Goal: Task Accomplishment & Management: Use online tool/utility

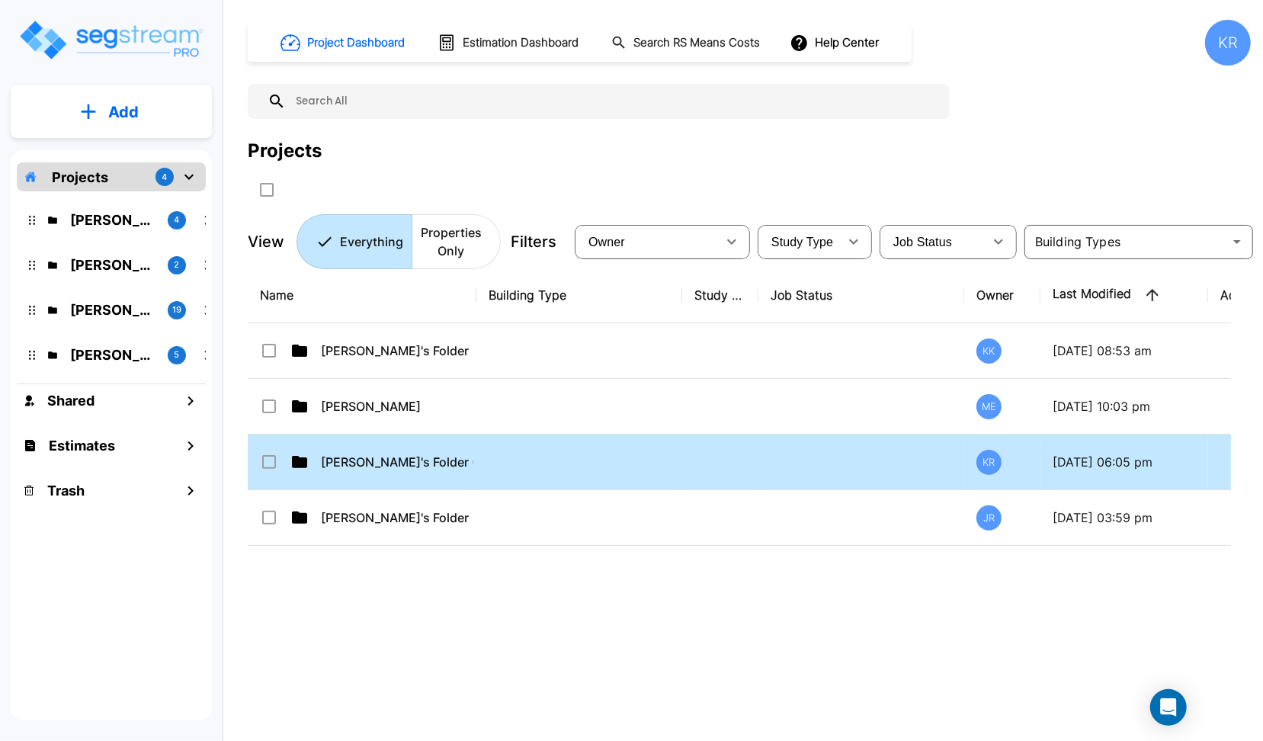
click at [627, 460] on td at bounding box center [579, 462] width 206 height 56
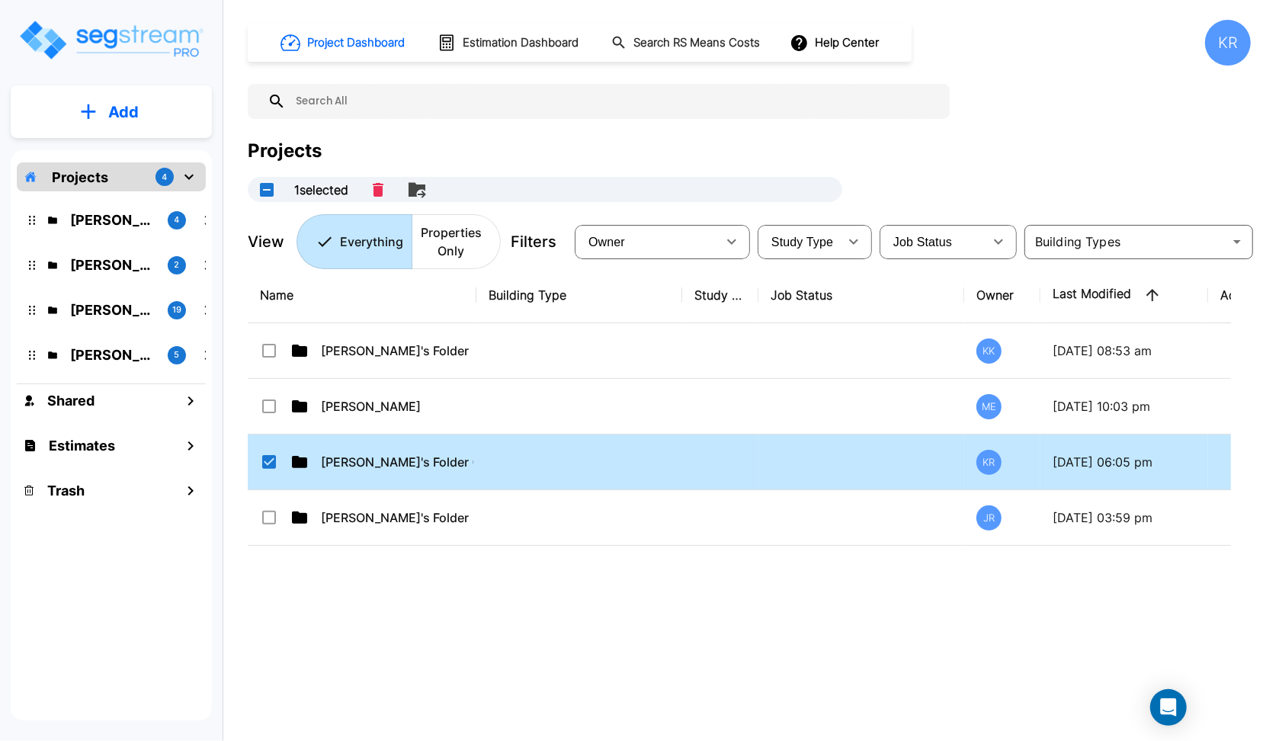
click at [627, 460] on td at bounding box center [579, 462] width 206 height 56
checkbox input "false"
click at [627, 460] on td at bounding box center [579, 462] width 206 height 56
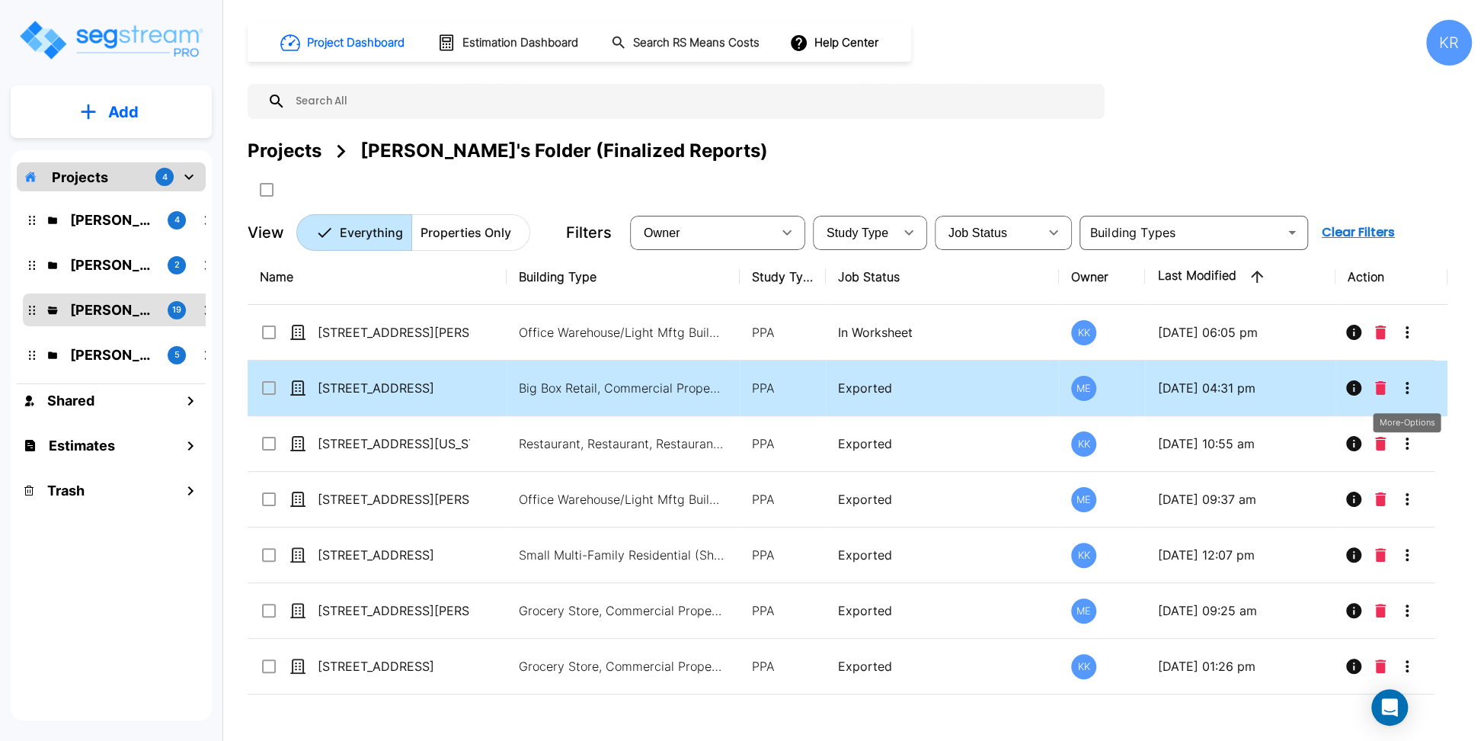
click at [1262, 389] on icon "More-Options" at bounding box center [1407, 388] width 18 height 18
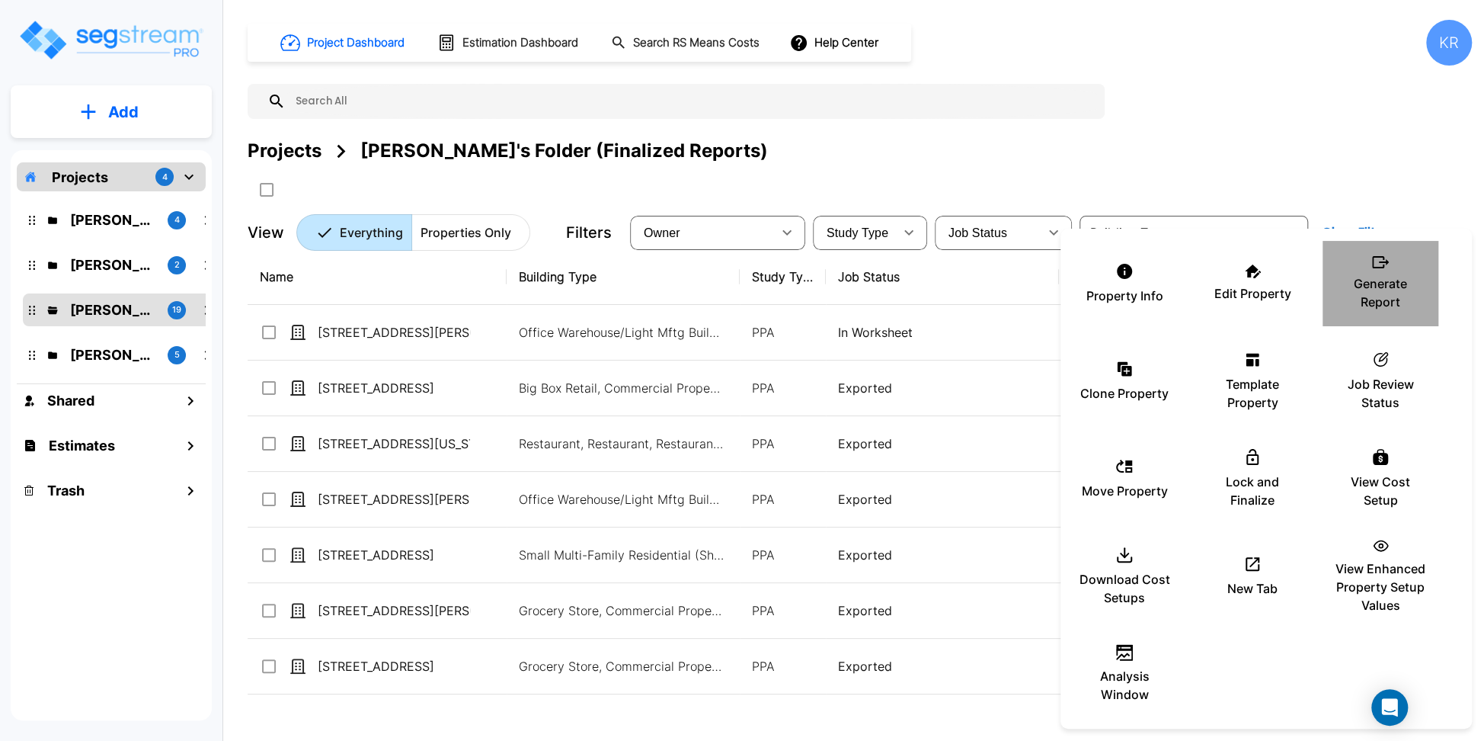
click at [1262, 290] on p "Generate Report" at bounding box center [1380, 292] width 91 height 37
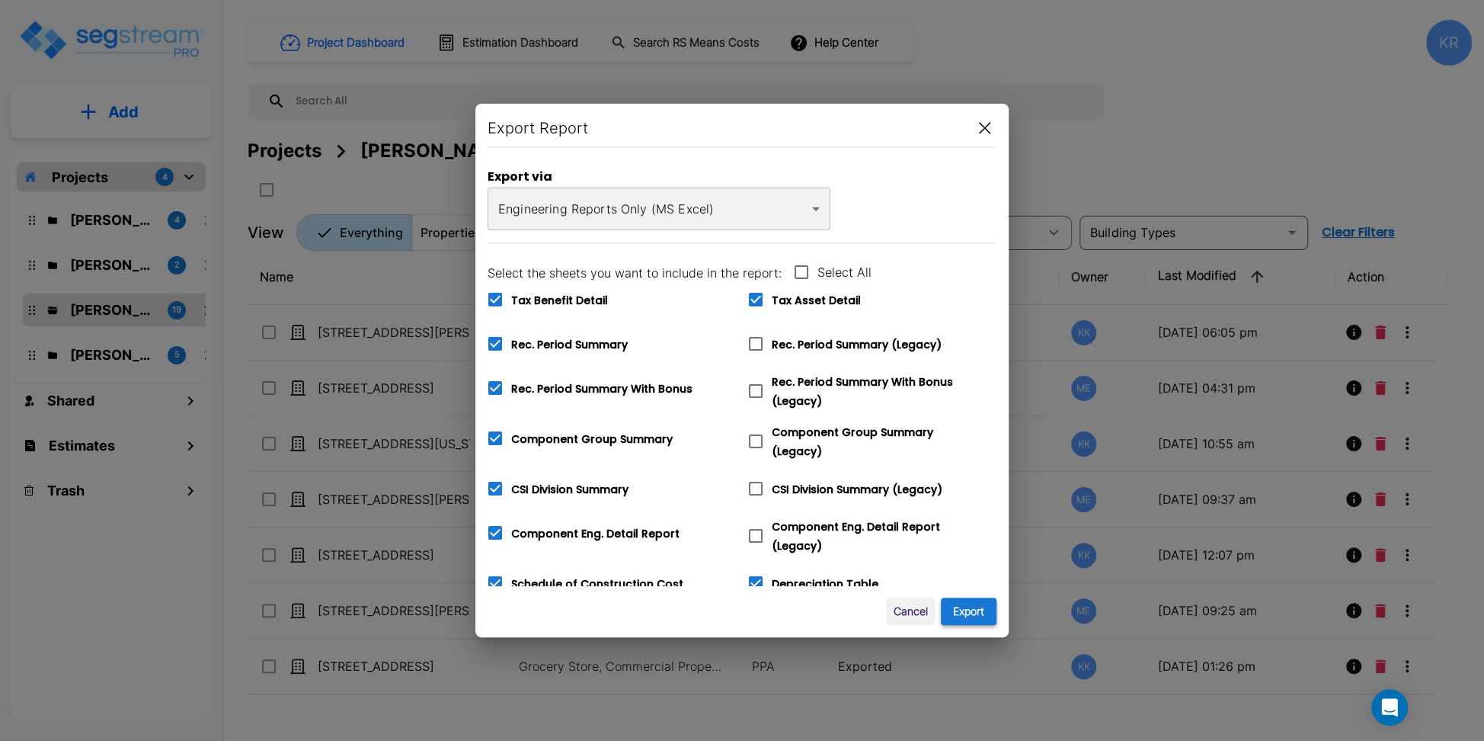
click at [975, 616] on button "Export" at bounding box center [969, 611] width 56 height 28
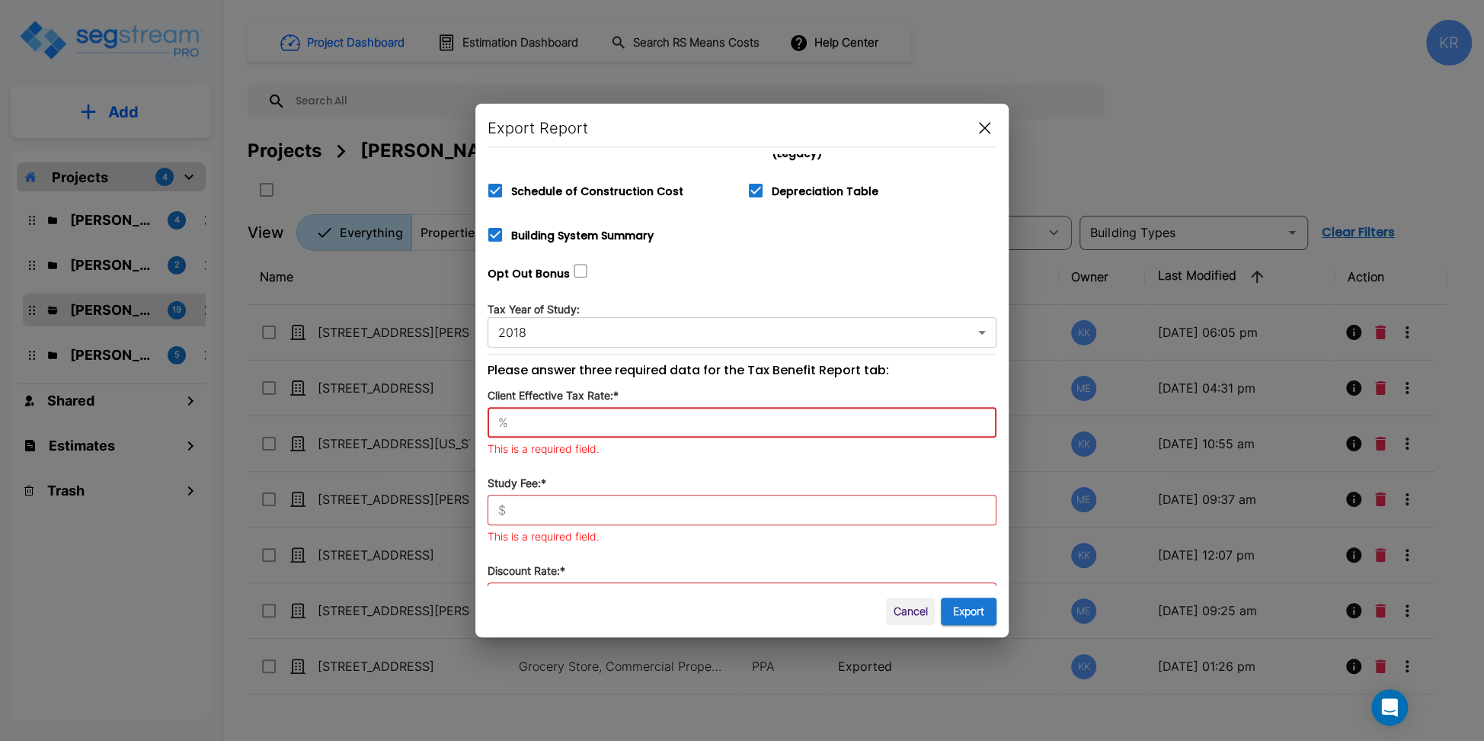
scroll to position [431, 0]
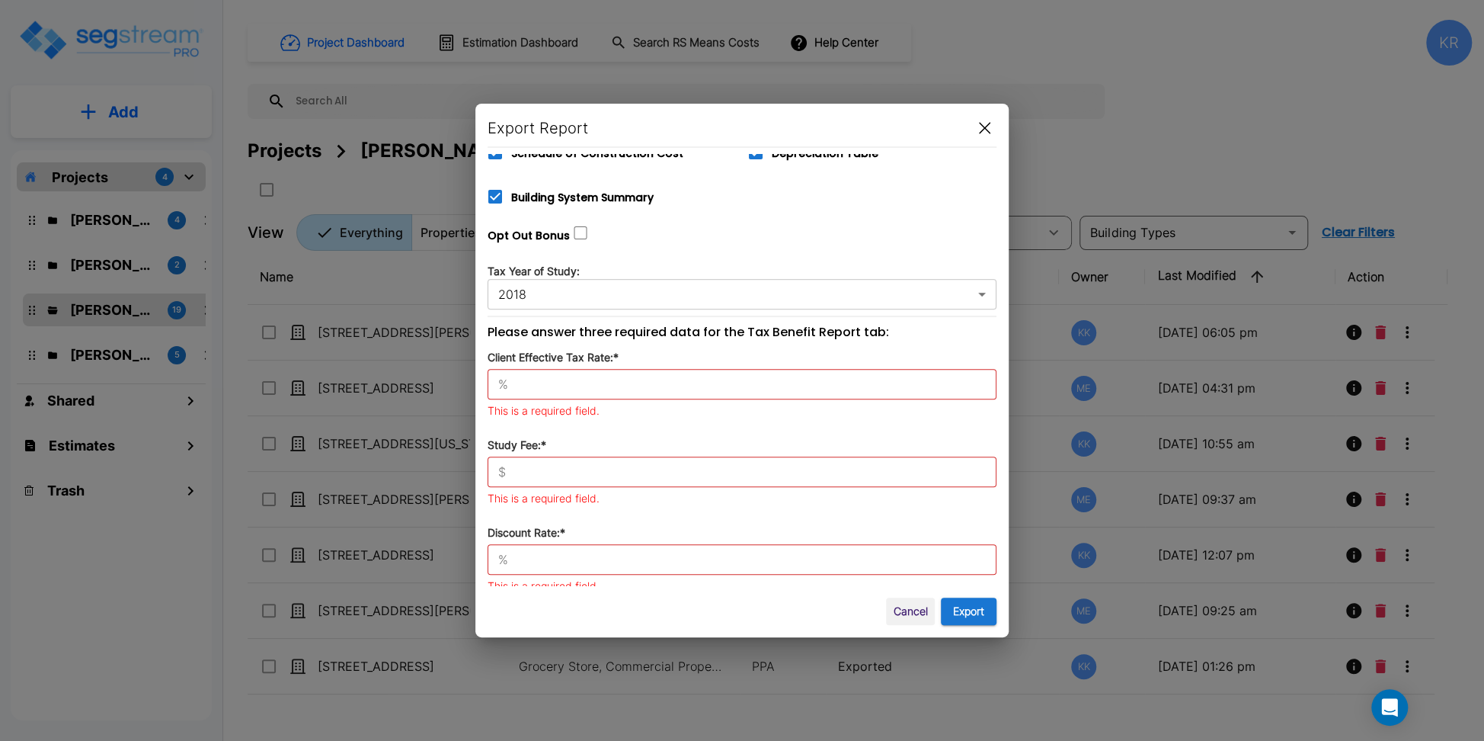
click at [507, 375] on p "%" at bounding box center [503, 384] width 10 height 18
click at [558, 390] on div "Client Effective Tax Rate:* % ​ This is a required field." at bounding box center [742, 383] width 509 height 69
click at [546, 376] on input "text" at bounding box center [755, 383] width 482 height 15
type input "42"
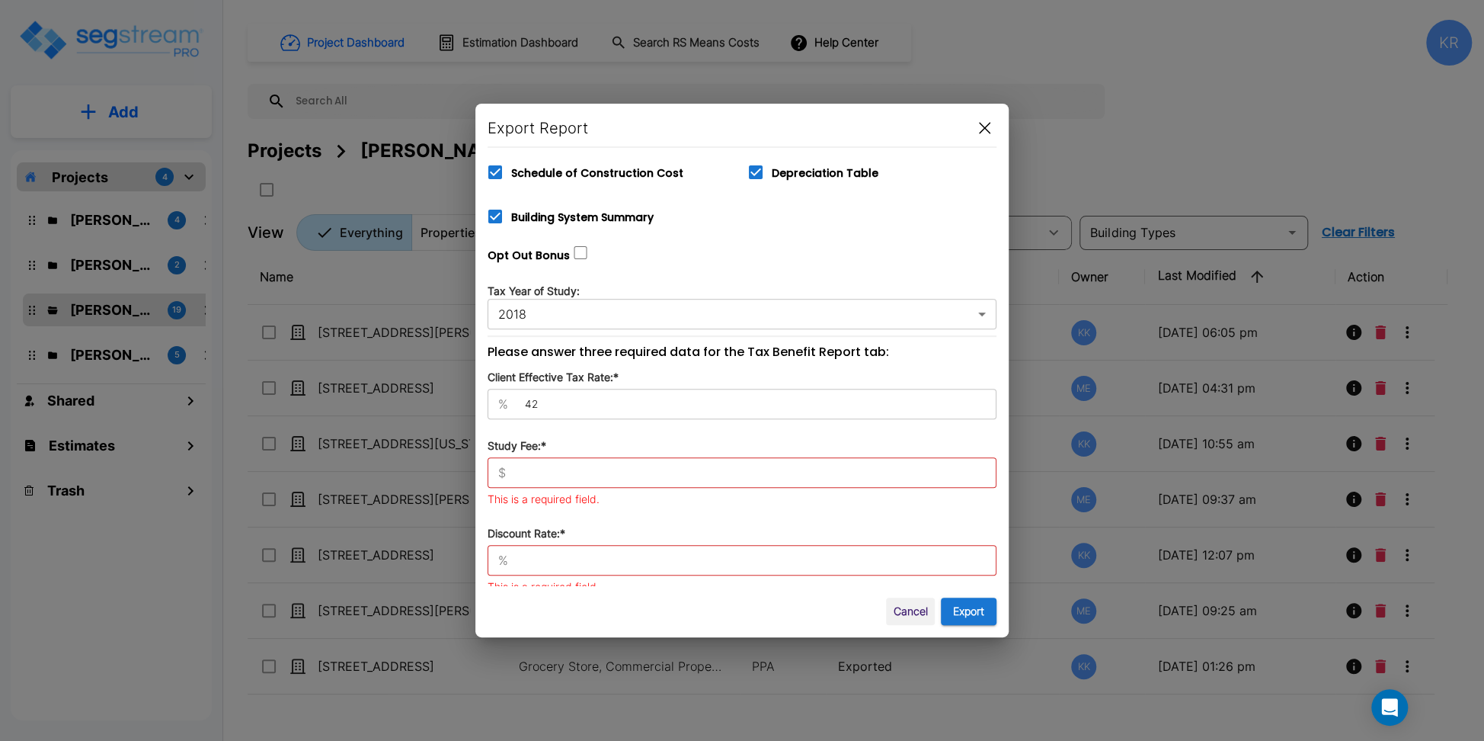
click at [517, 465] on input "text" at bounding box center [754, 472] width 485 height 15
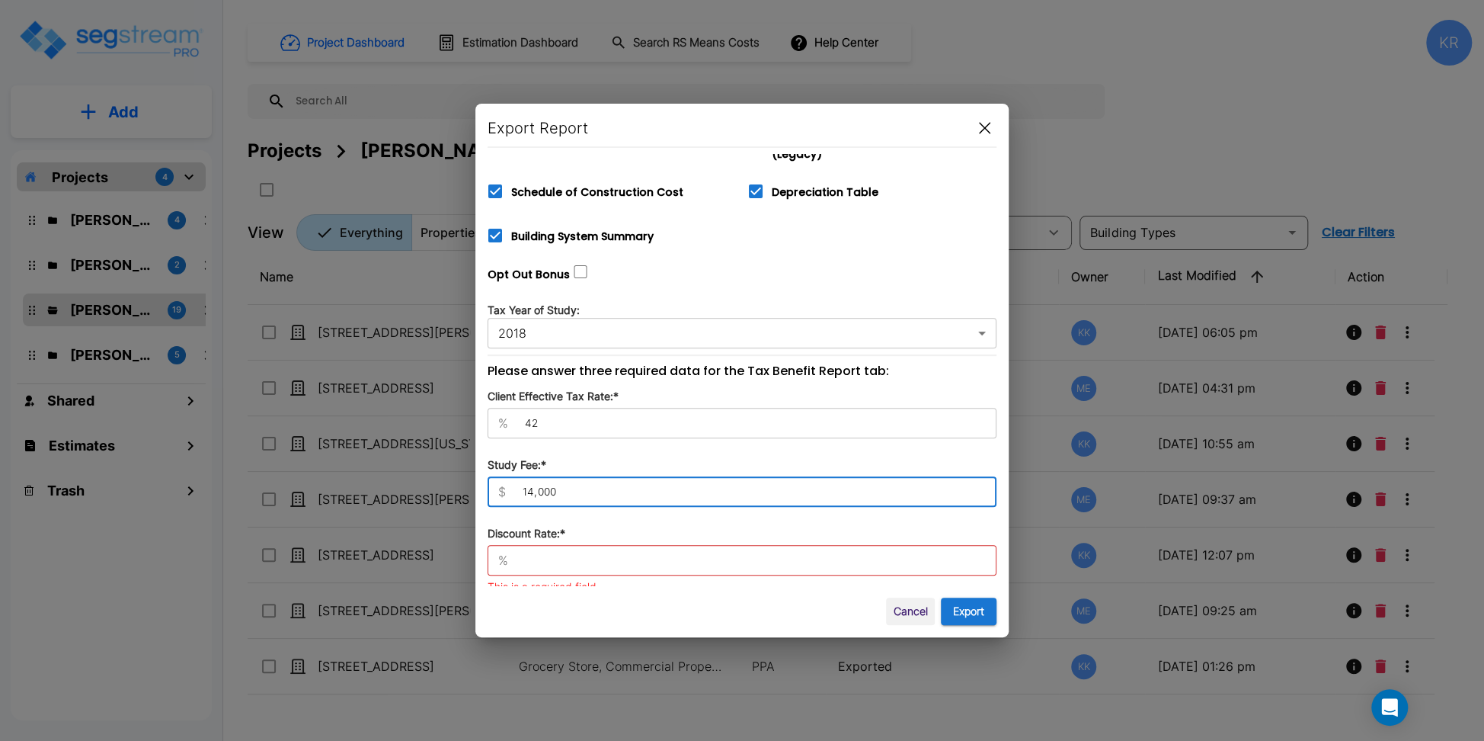
type input "14,000"
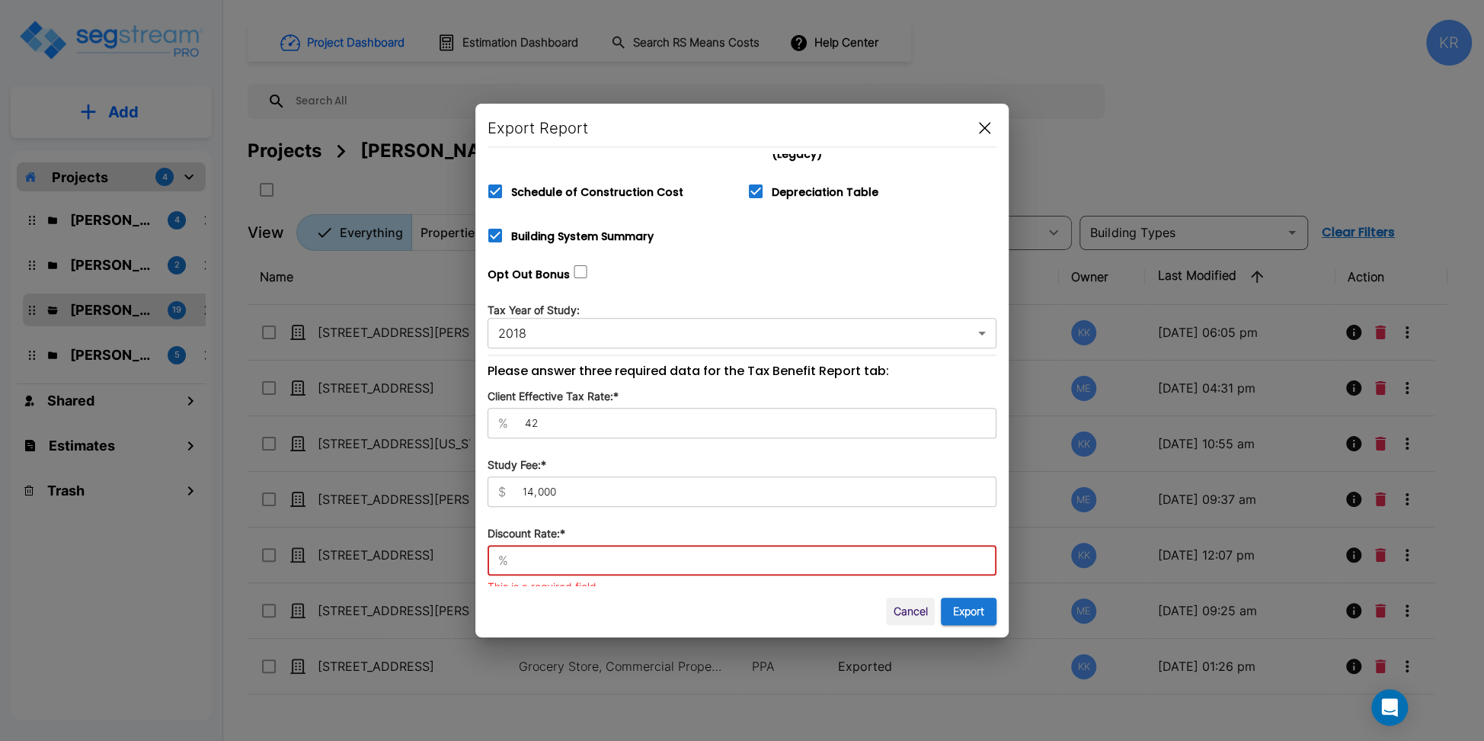
click at [520, 554] on input "text" at bounding box center [755, 559] width 482 height 15
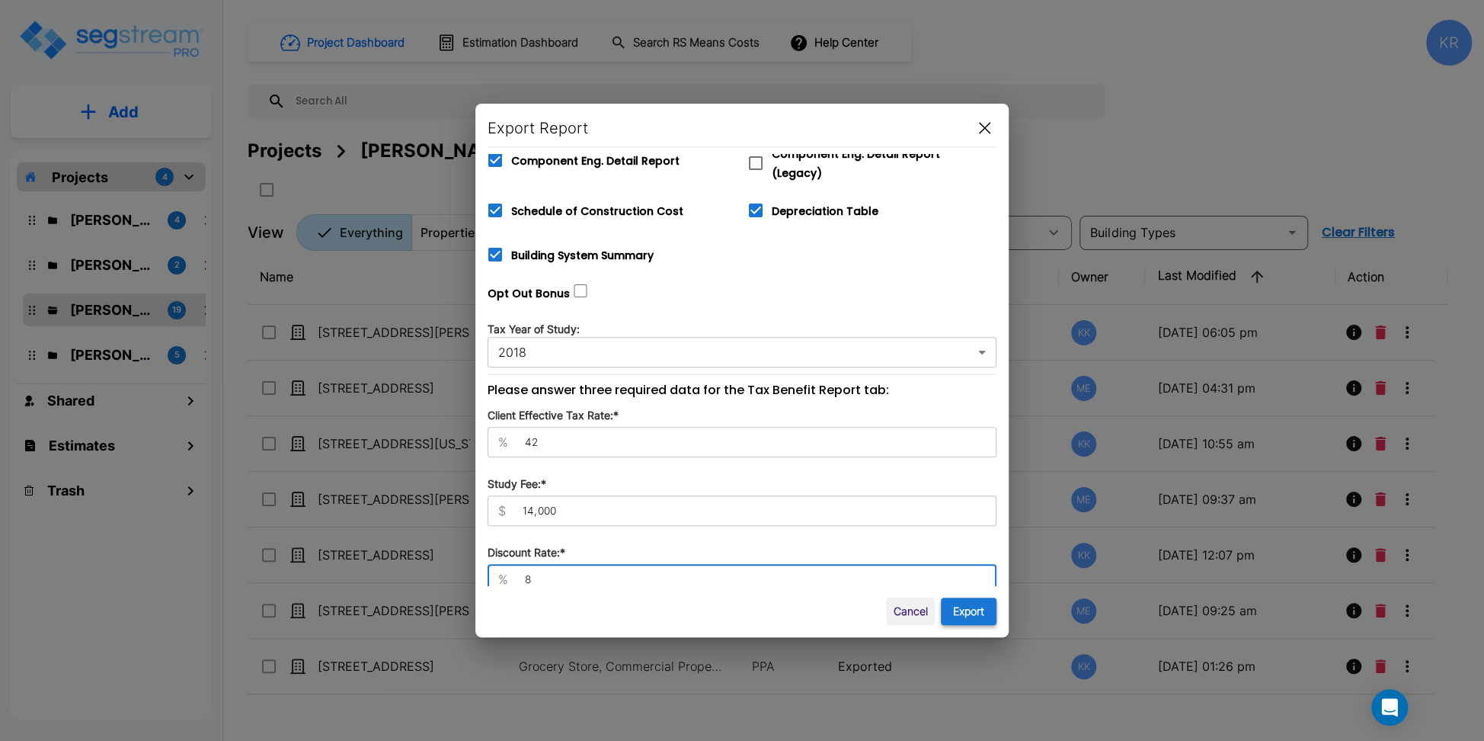
type input "8"
click at [958, 613] on button "Export" at bounding box center [969, 611] width 56 height 28
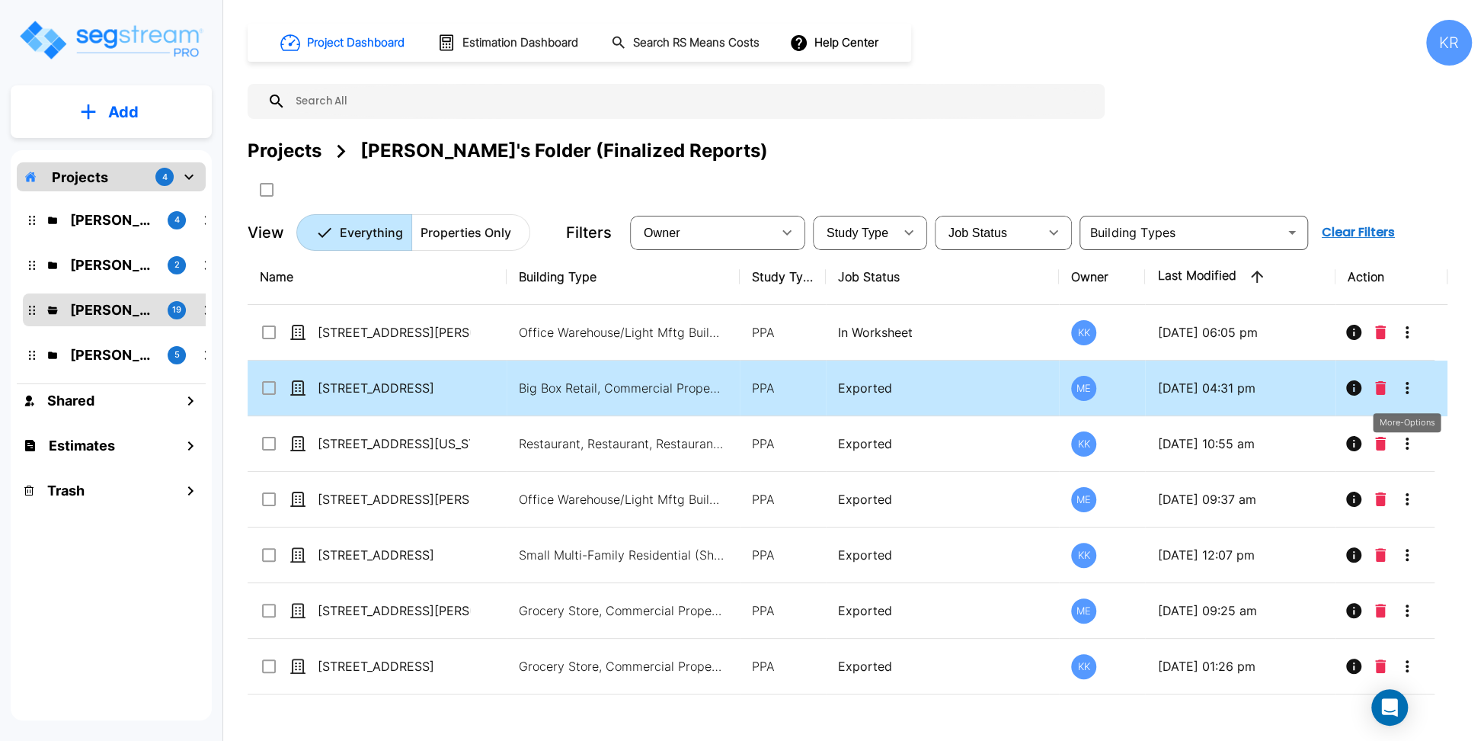
click at [1262, 383] on icon "More-Options" at bounding box center [1407, 388] width 18 height 18
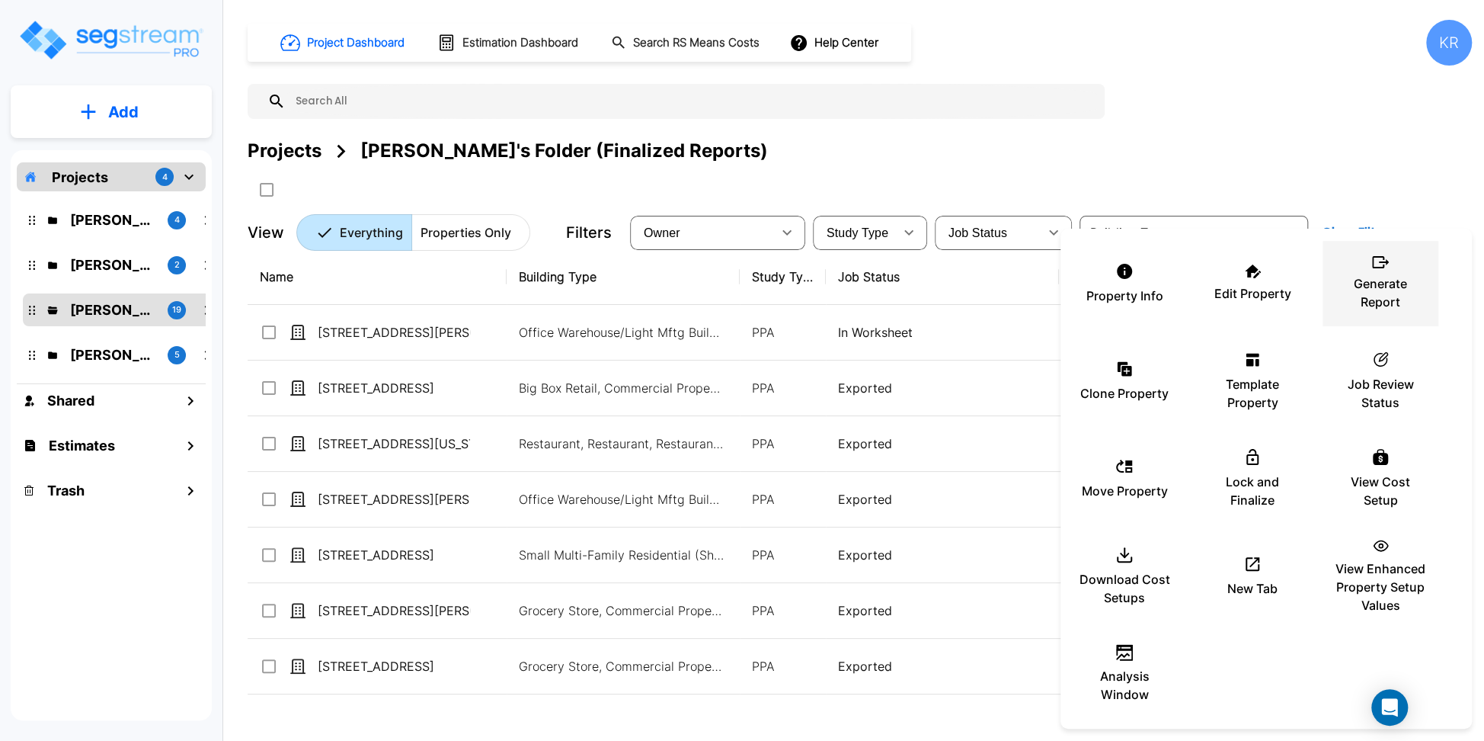
click at [1262, 300] on p "Generate Report" at bounding box center [1380, 292] width 91 height 37
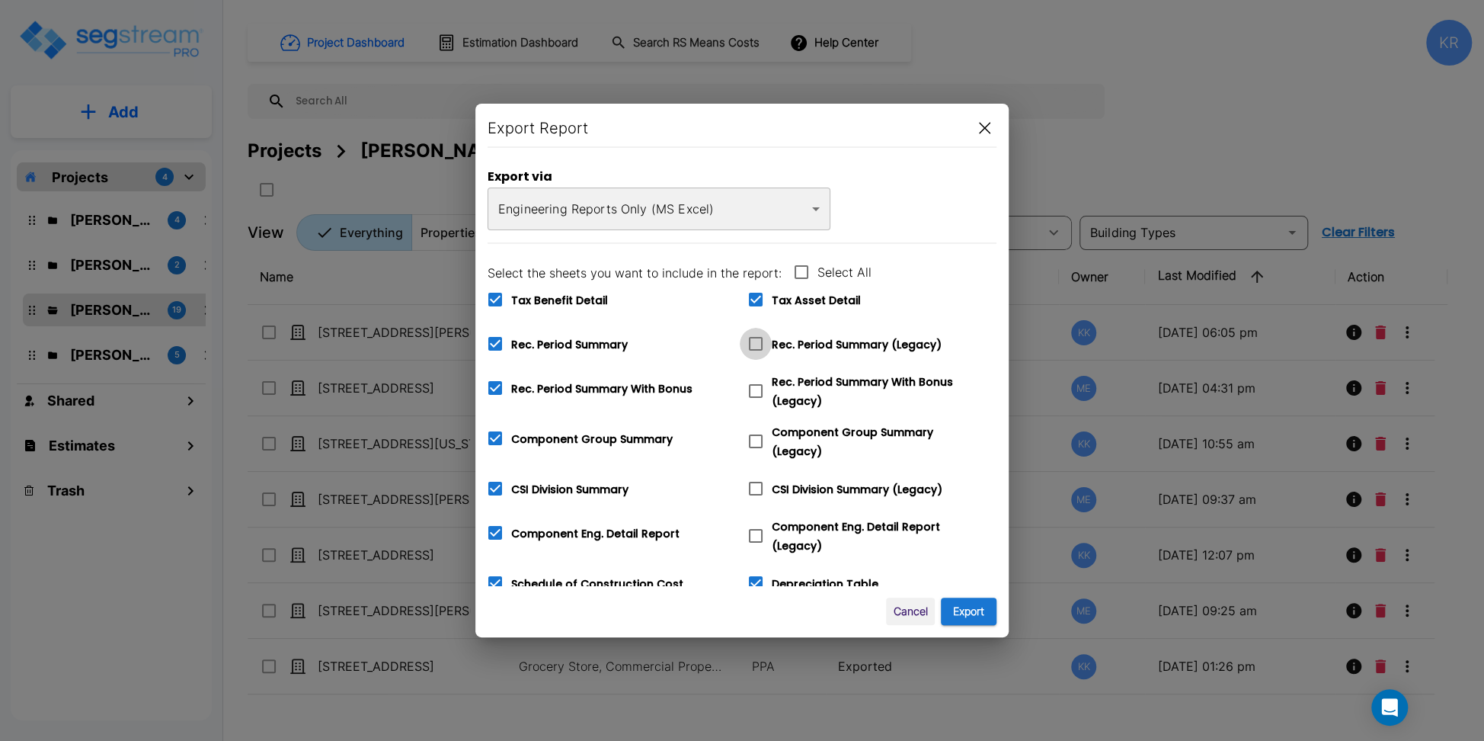
click at [757, 344] on icon at bounding box center [756, 344] width 18 height 18
click at [755, 341] on input "Rec. Period Summary (Legacy)" at bounding box center [747, 334] width 15 height 13
checkbox input "true"
checkbox input "false"
click at [760, 385] on icon at bounding box center [756, 391] width 18 height 18
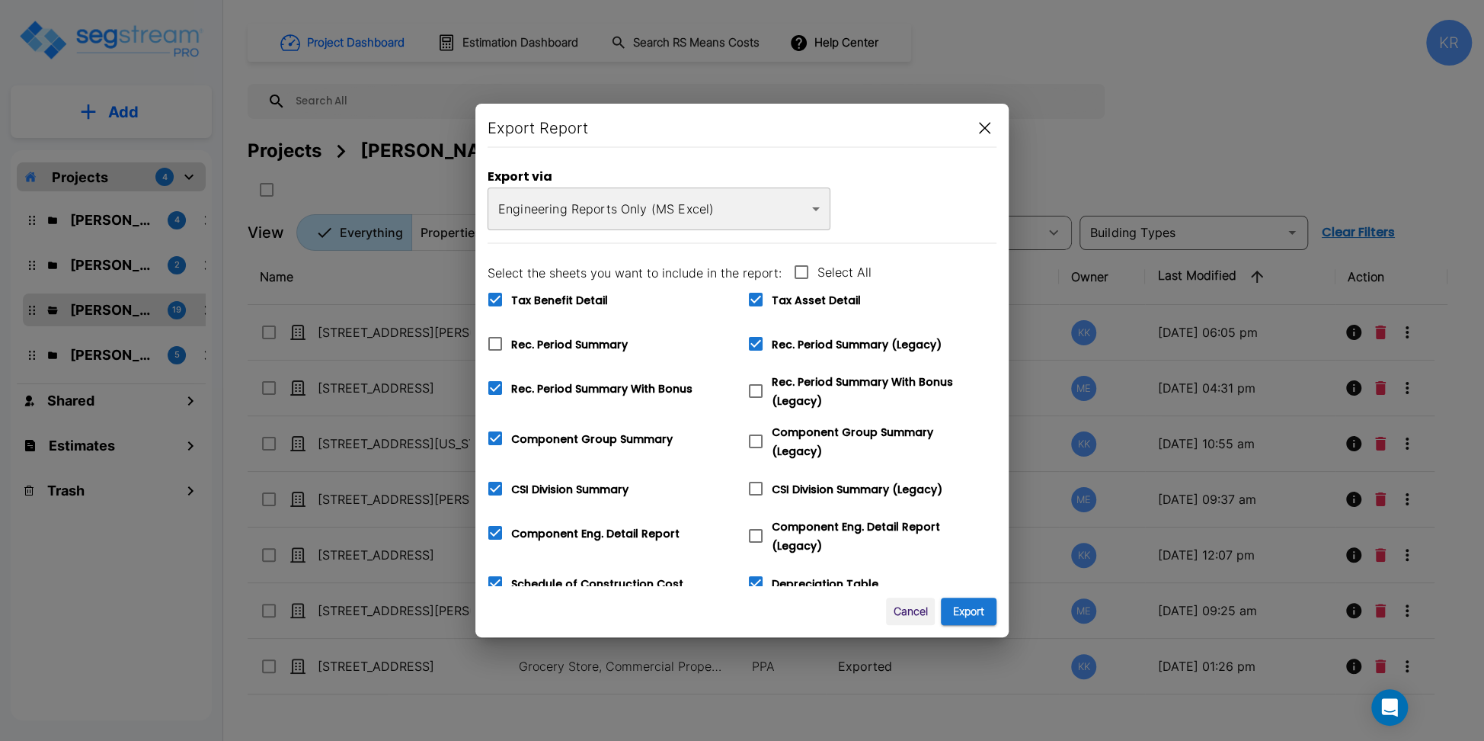
click at [755, 385] on input "Rec. Period Summary With Bonus (Legacy)" at bounding box center [747, 381] width 15 height 13
checkbox input "true"
checkbox input "false"
click at [764, 441] on icon at bounding box center [756, 441] width 18 height 18
click at [755, 438] on input "Component Group Summary (Legacy)" at bounding box center [747, 431] width 15 height 13
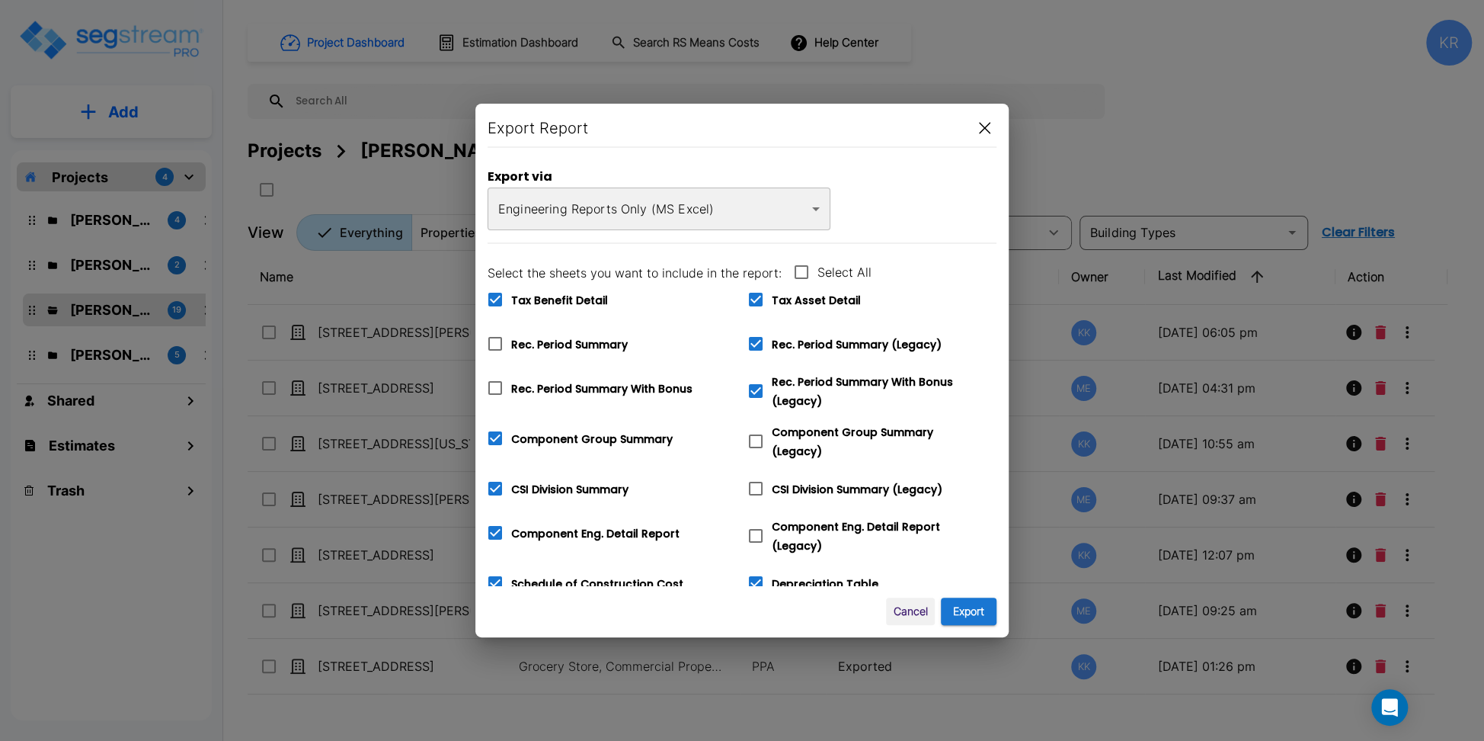
checkbox input "true"
checkbox input "false"
checkbox input "true"
checkbox input "false"
checkbox input "true"
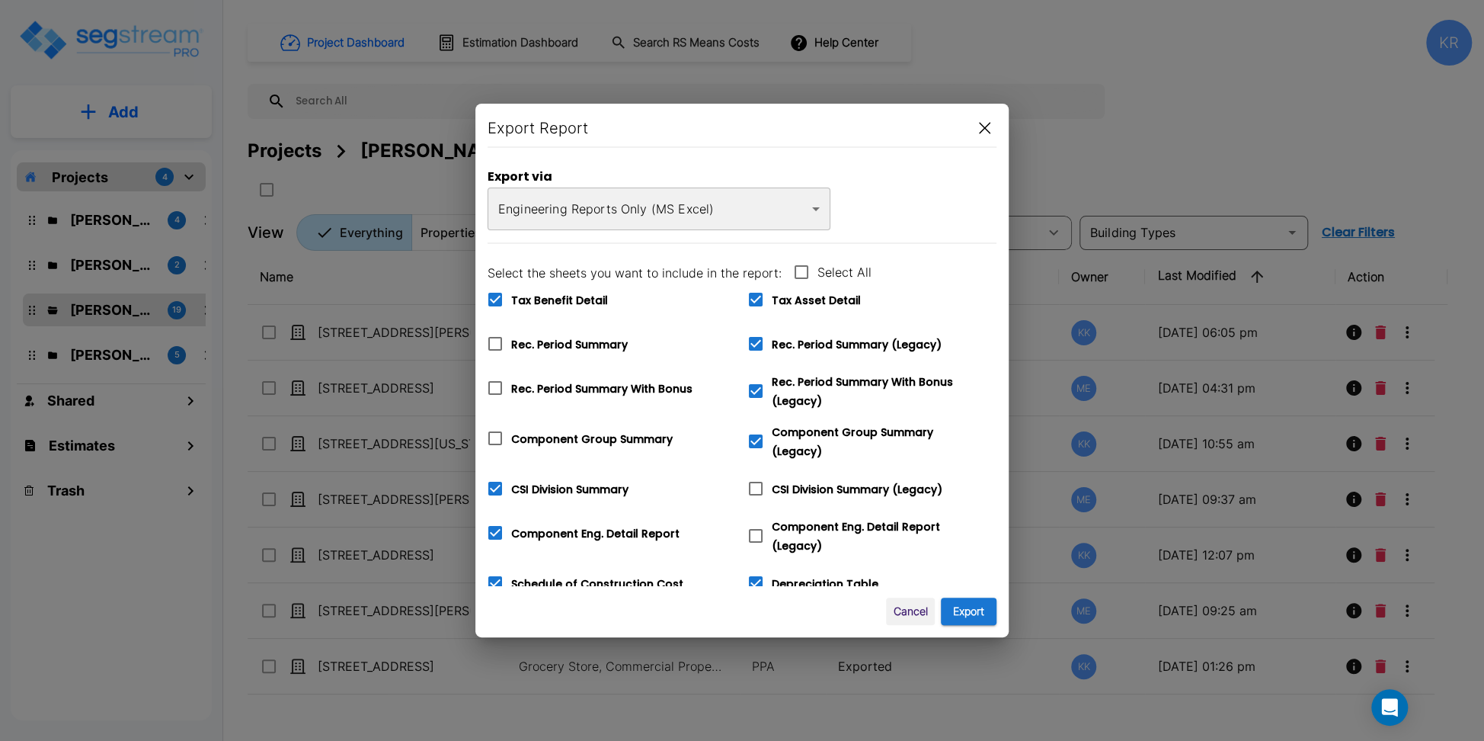
checkbox input "false"
checkbox input "true"
checkbox input "false"
type input "42"
type input "14,000"
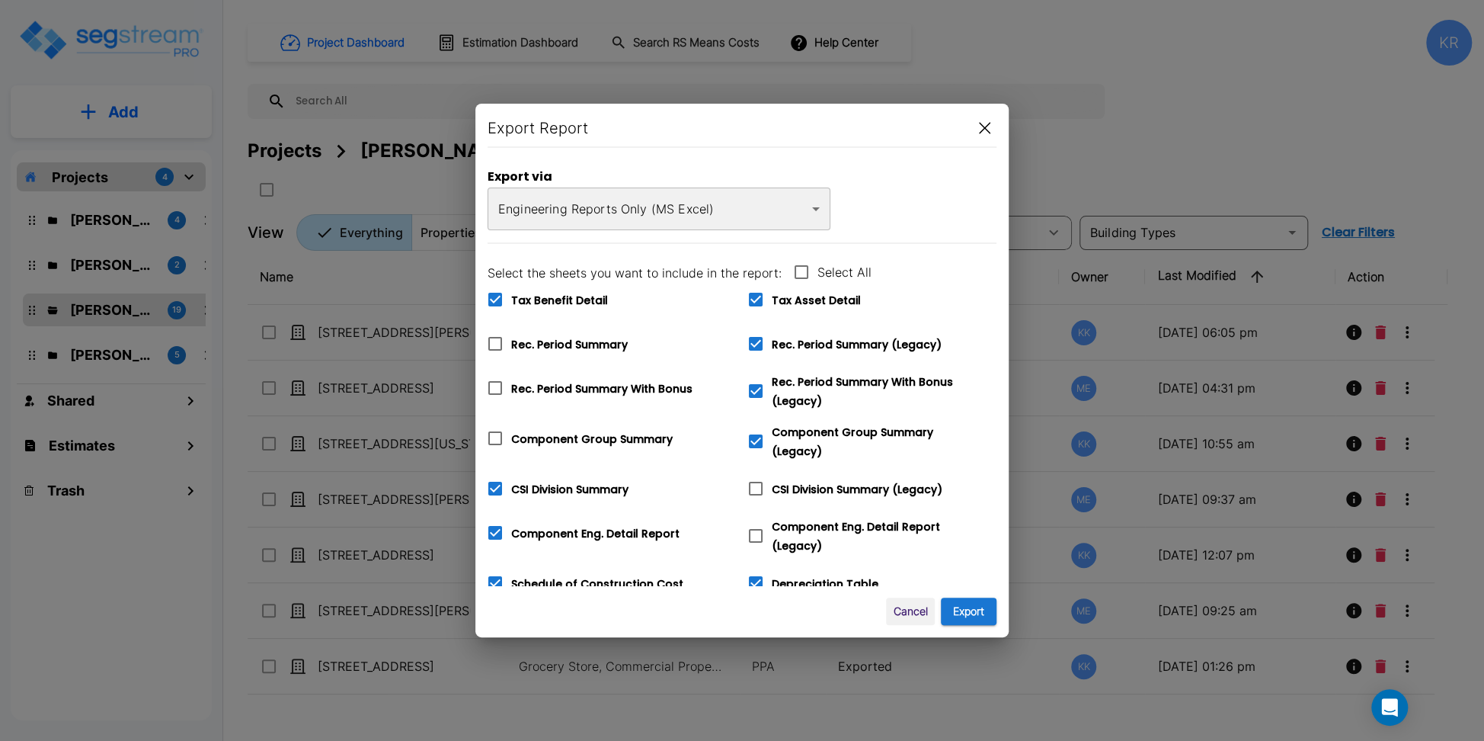
type input "8"
click at [760, 489] on icon at bounding box center [756, 488] width 18 height 18
click at [755, 485] on input "CSI Division Summary (Legacy)" at bounding box center [747, 478] width 15 height 13
checkbox input "true"
checkbox input "false"
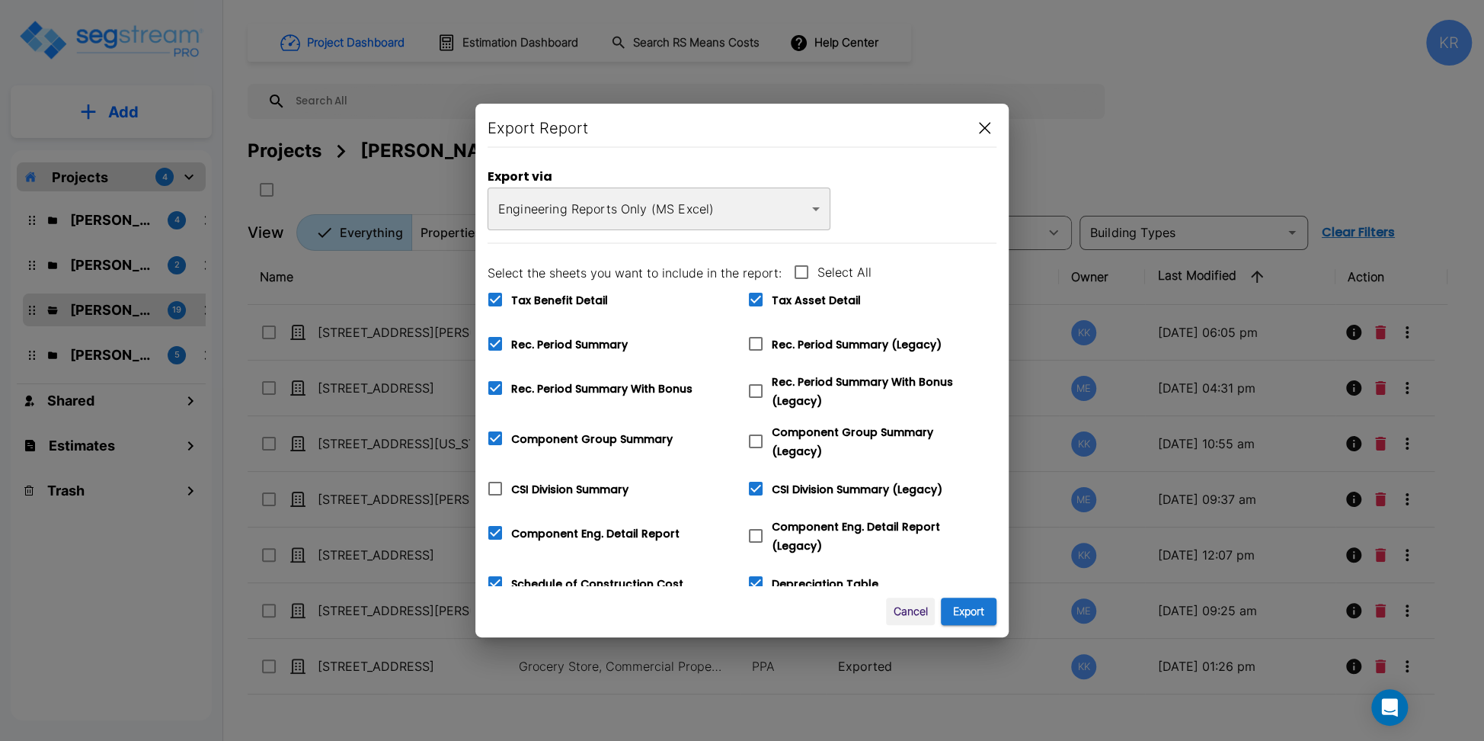
click at [759, 527] on icon at bounding box center [756, 536] width 18 height 18
click at [755, 524] on input "Component Eng. Detail Report (Legacy)" at bounding box center [747, 526] width 15 height 13
checkbox input "true"
checkbox input "false"
click at [761, 434] on icon at bounding box center [756, 441] width 14 height 14
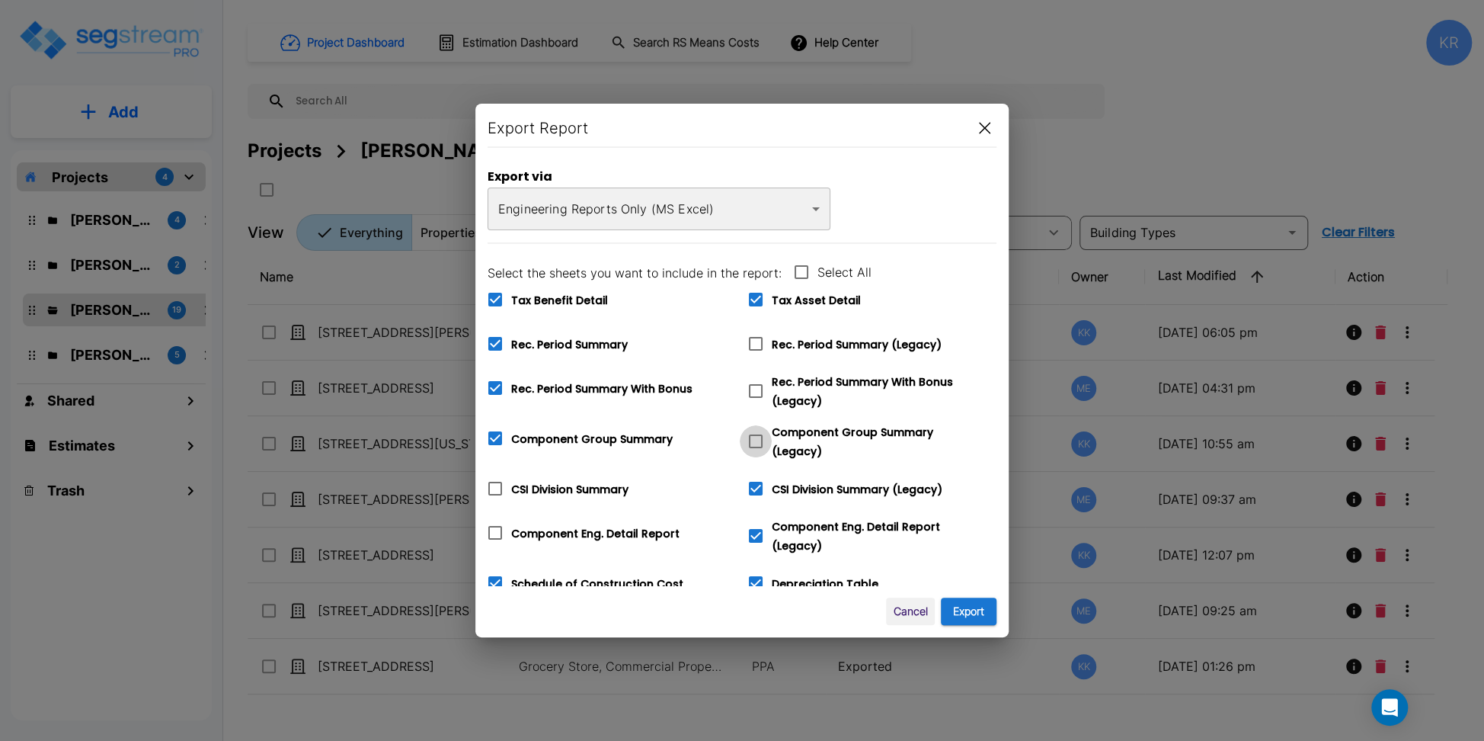
click at [755, 433] on input "Component Group Summary (Legacy)" at bounding box center [747, 431] width 15 height 13
checkbox input "true"
checkbox input "false"
click at [759, 386] on icon at bounding box center [756, 391] width 18 height 18
click at [755, 386] on input "Rec. Period Summary With Bonus (Legacy)" at bounding box center [747, 381] width 15 height 13
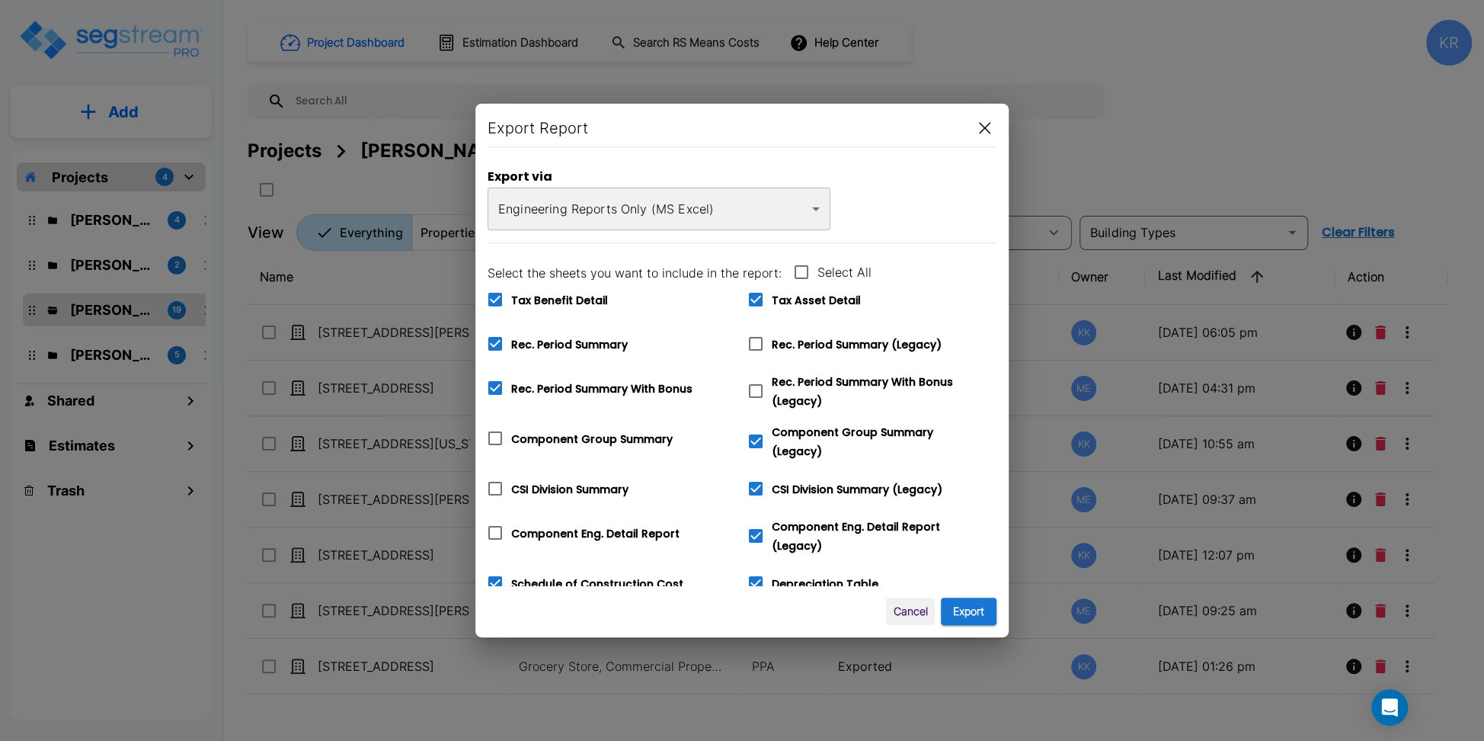
checkbox input "true"
checkbox input "false"
click at [751, 342] on icon at bounding box center [756, 344] width 18 height 18
click at [751, 341] on input "Rec. Period Summary (Legacy)" at bounding box center [747, 334] width 15 height 13
checkbox input "true"
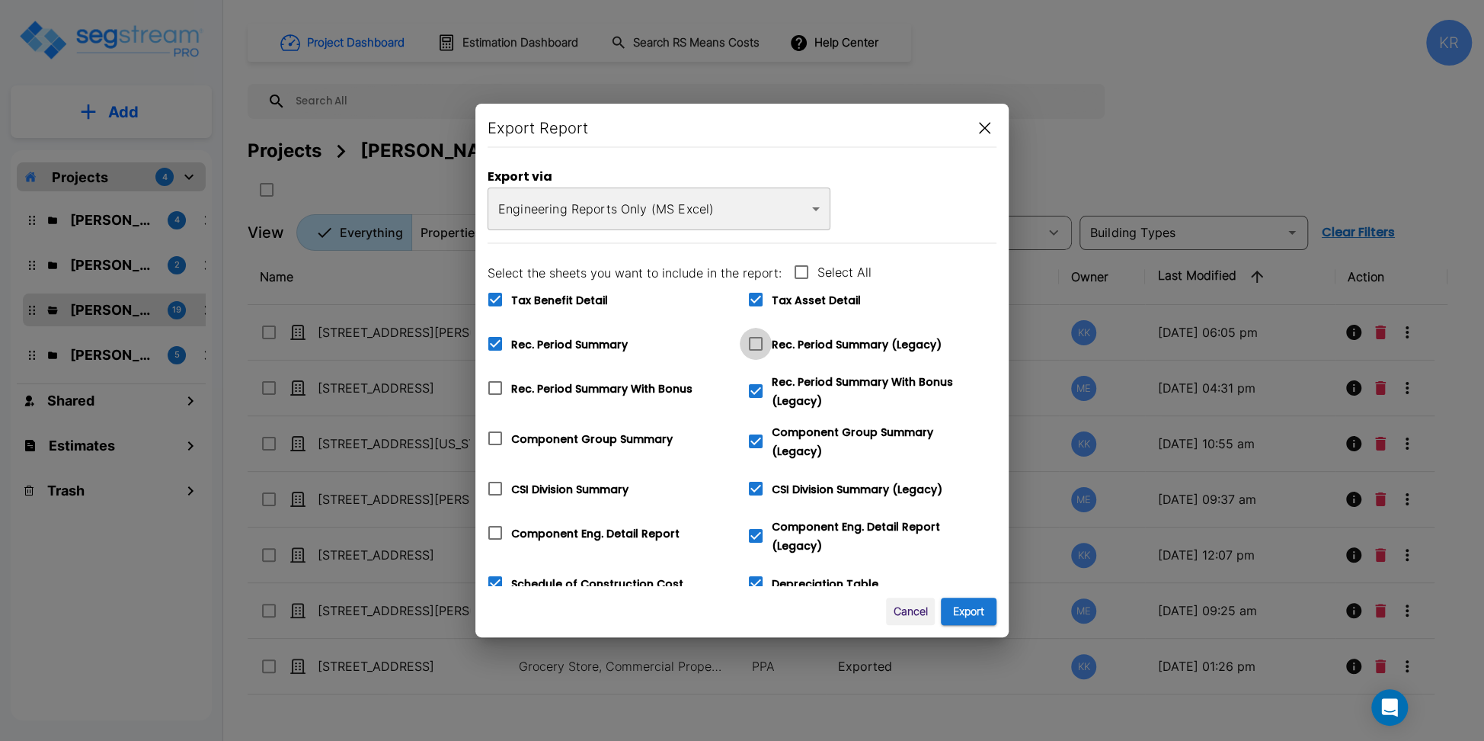
checkbox input "true"
checkbox input "false"
click at [755, 295] on icon at bounding box center [756, 300] width 14 height 14
click at [755, 295] on input "Tax Asset Detail" at bounding box center [747, 289] width 15 height 13
checkbox input "false"
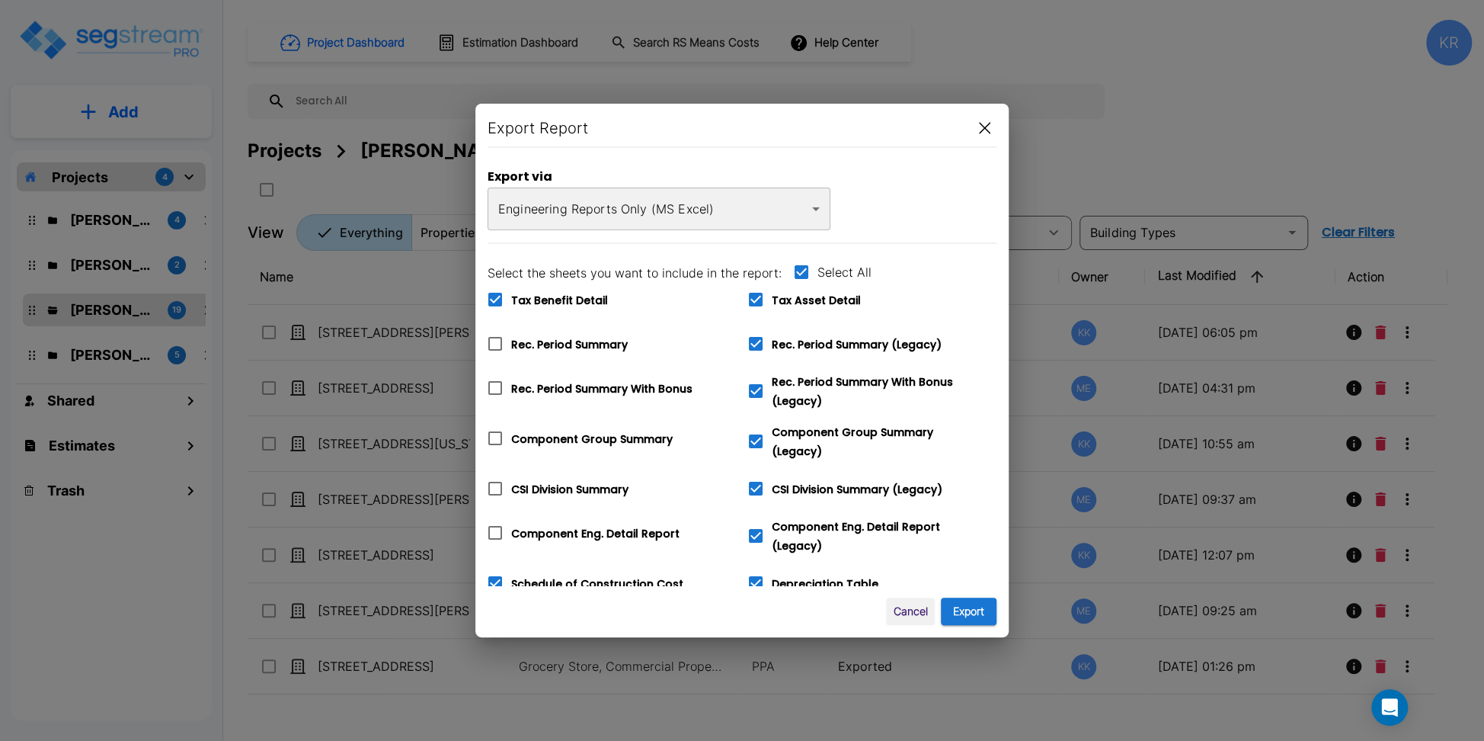
checkbox input "false"
click at [495, 299] on icon at bounding box center [495, 299] width 18 height 18
click at [495, 296] on input "Tax Benefit Detail" at bounding box center [486, 289] width 15 height 13
checkbox input "false"
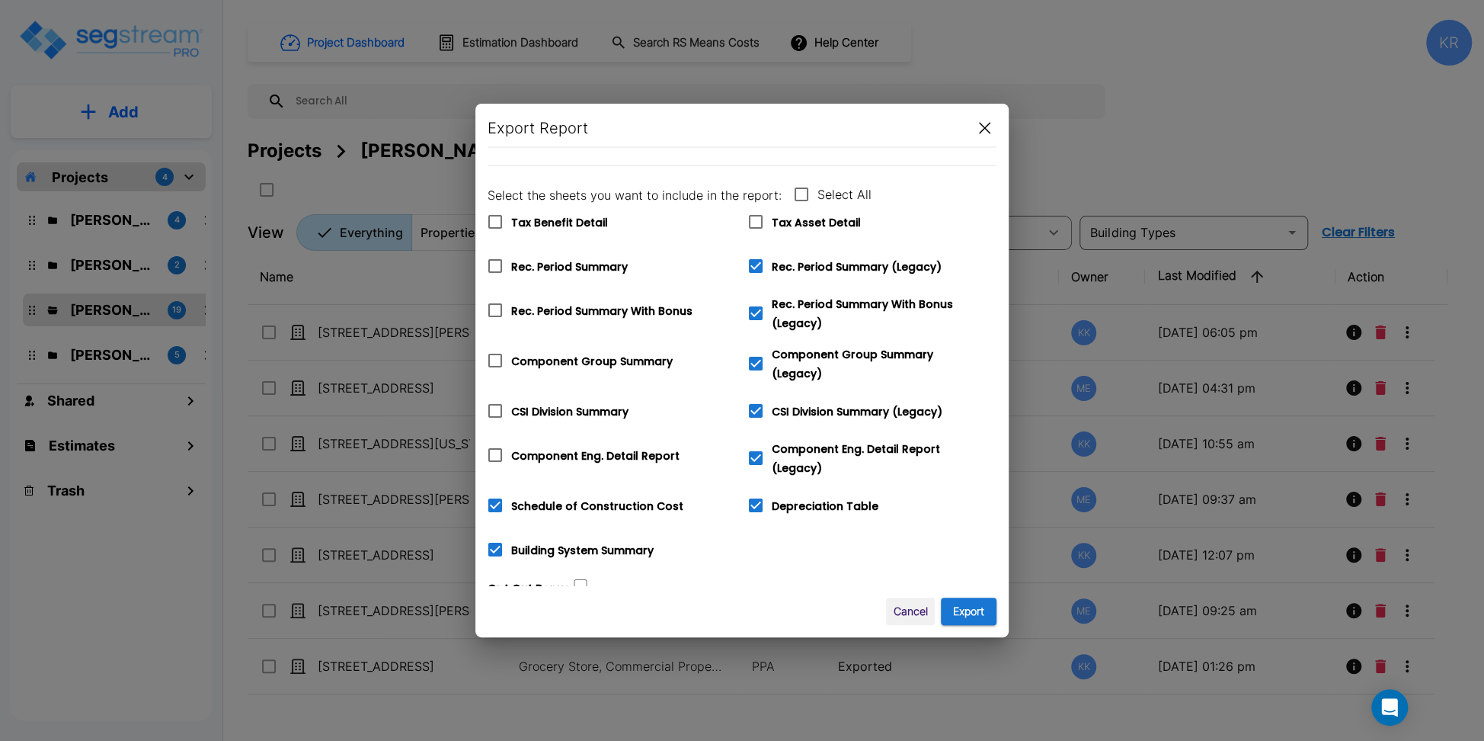
scroll to position [82, 0]
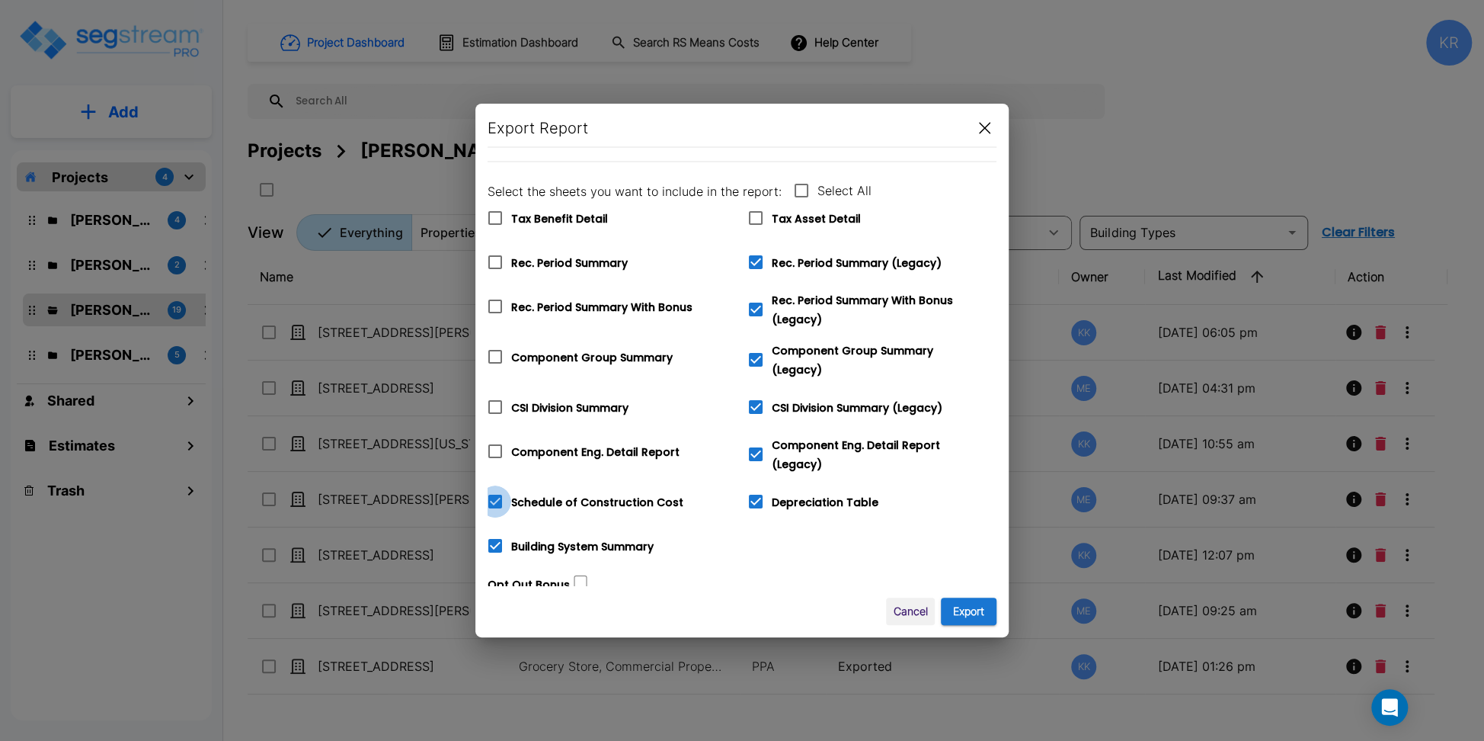
click at [495, 495] on icon at bounding box center [495, 502] width 14 height 14
click at [495, 491] on input "Schedule of Construction Cost" at bounding box center [486, 491] width 15 height 13
checkbox input "false"
click at [989, 608] on button "Export" at bounding box center [969, 611] width 56 height 28
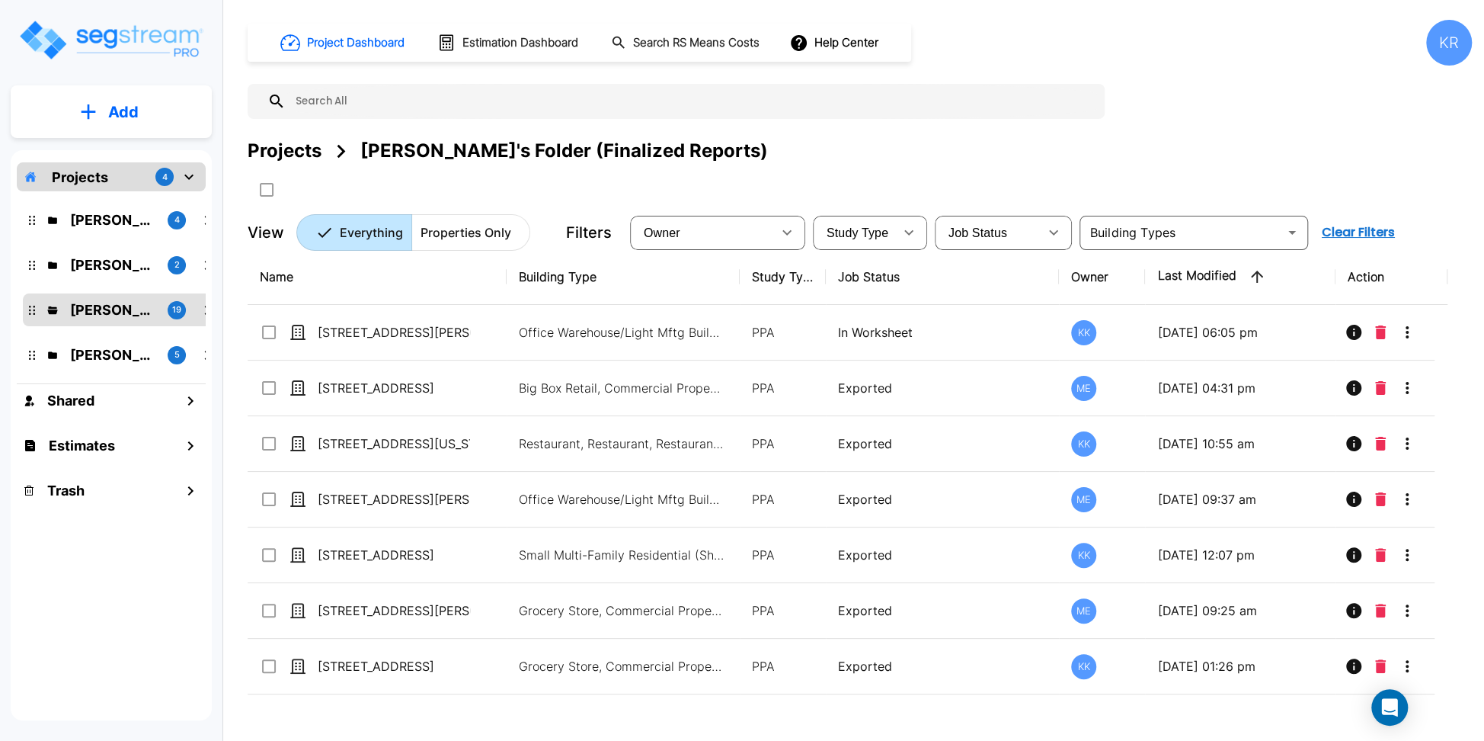
click at [1153, 107] on div "Project Dashboard Estimation Dashboard Search RS Means Costs Help Center KR Pro…" at bounding box center [860, 135] width 1224 height 231
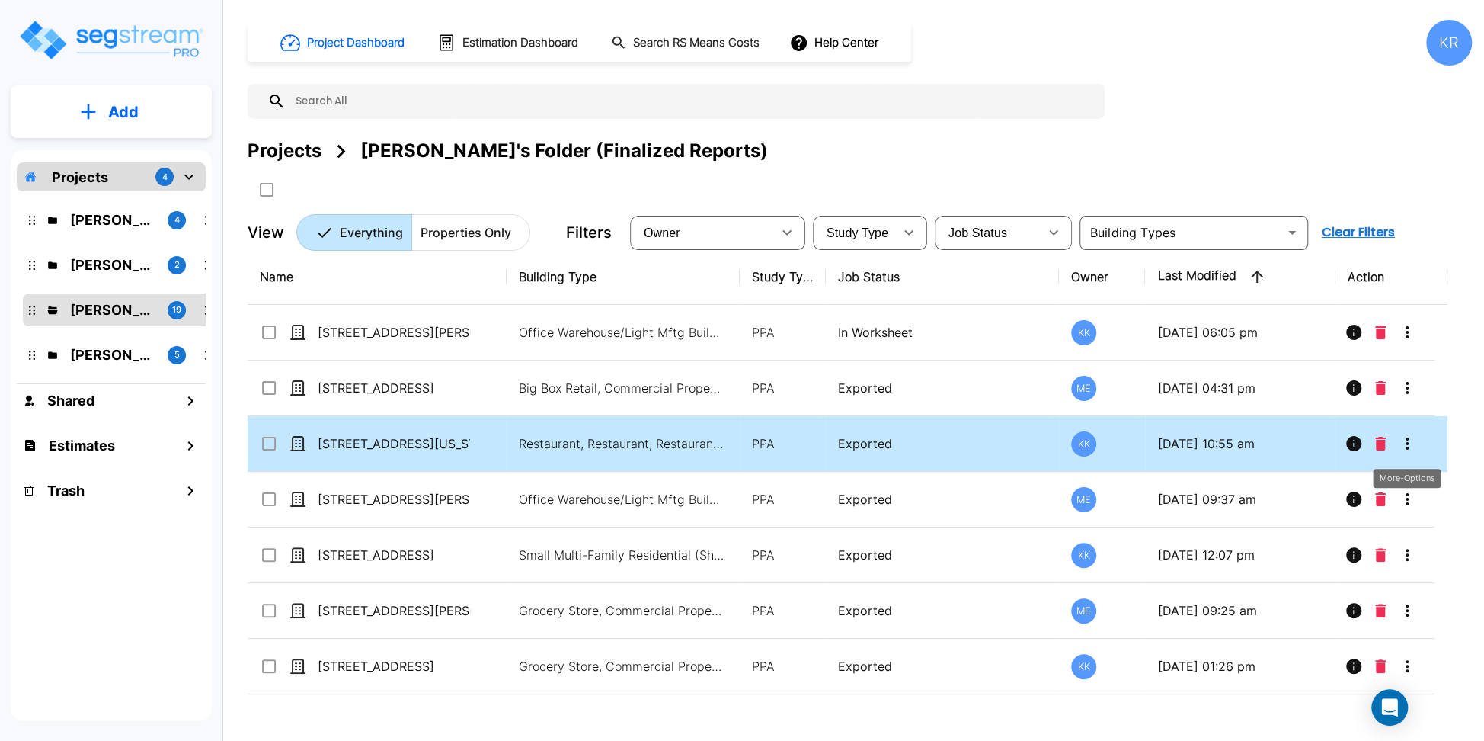
click at [1262, 441] on icon "More-Options" at bounding box center [1407, 443] width 3 height 12
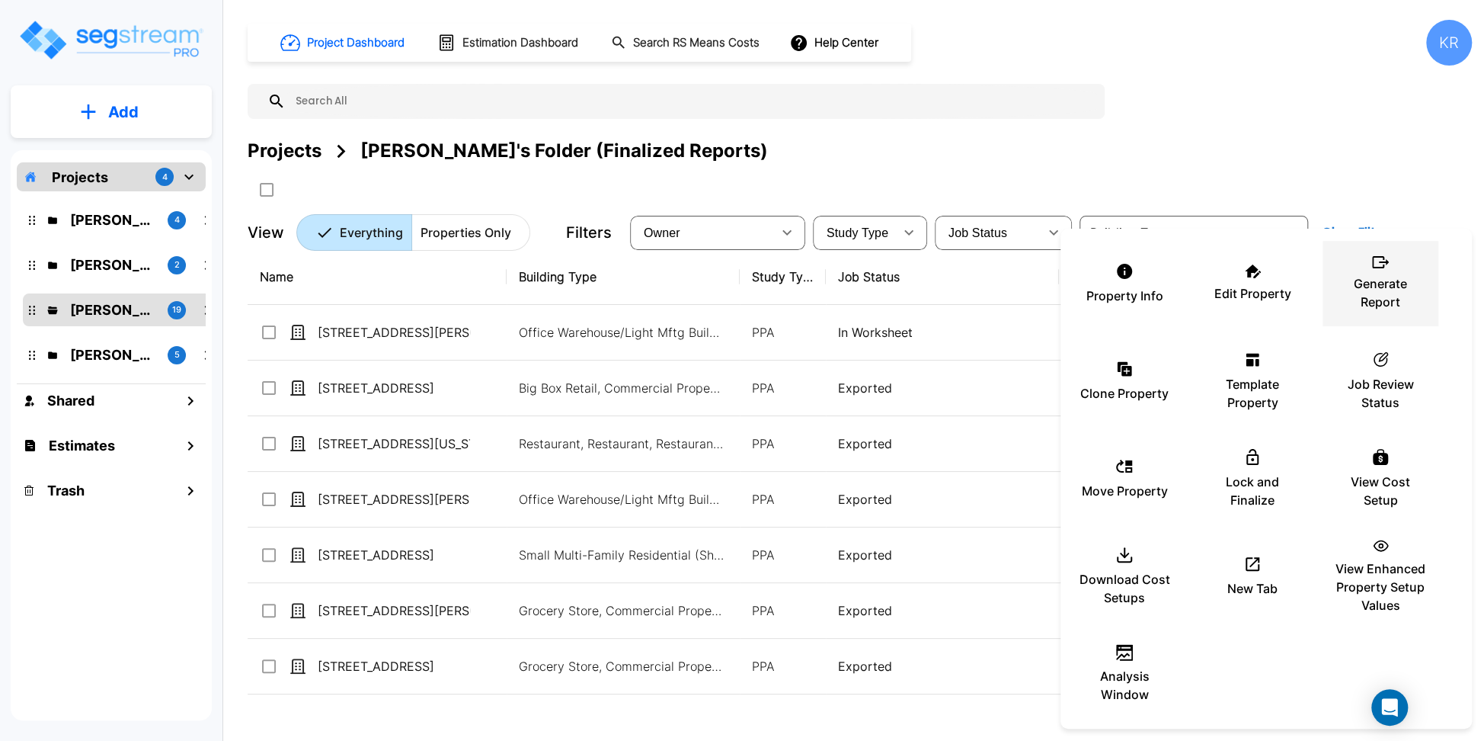
click at [1262, 297] on p "Generate Report" at bounding box center [1380, 292] width 91 height 37
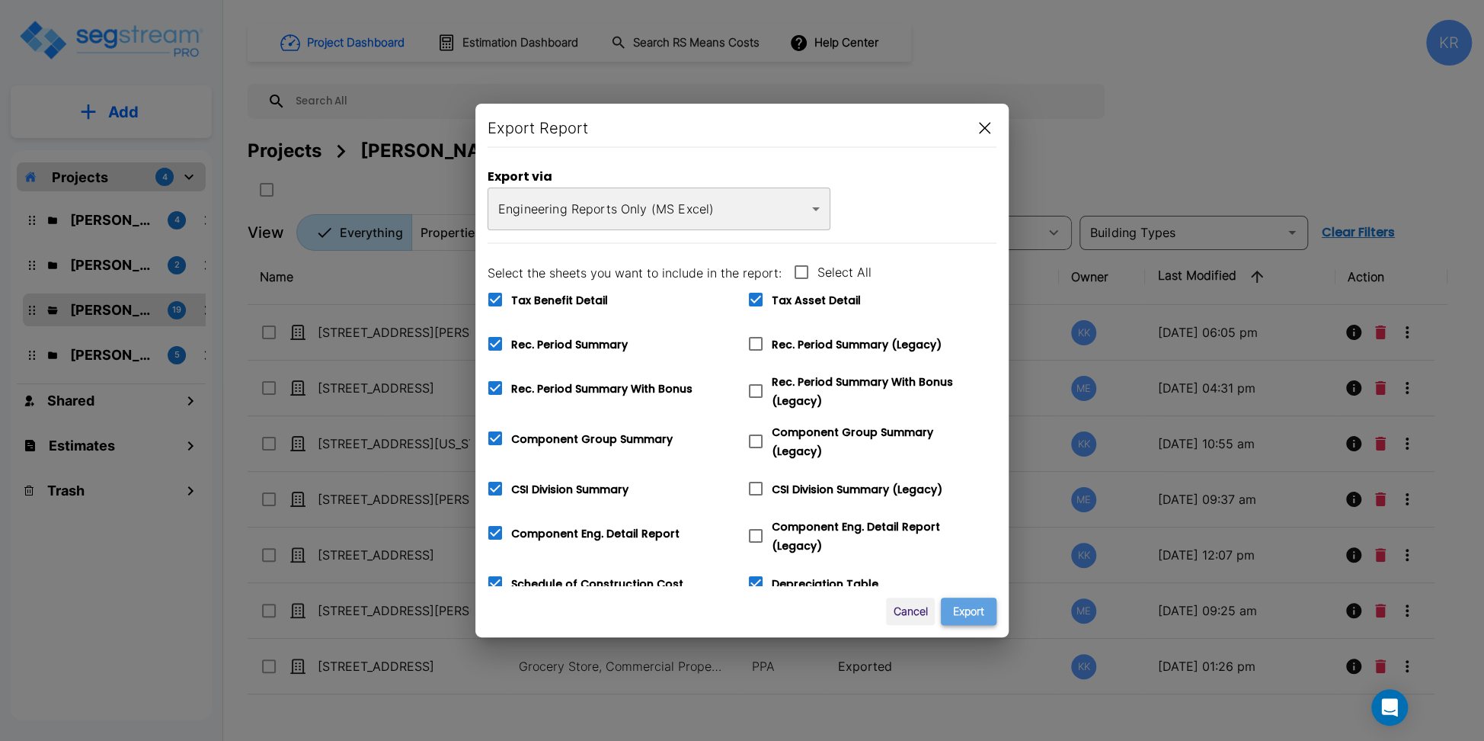
click at [976, 619] on button "Export" at bounding box center [969, 611] width 56 height 28
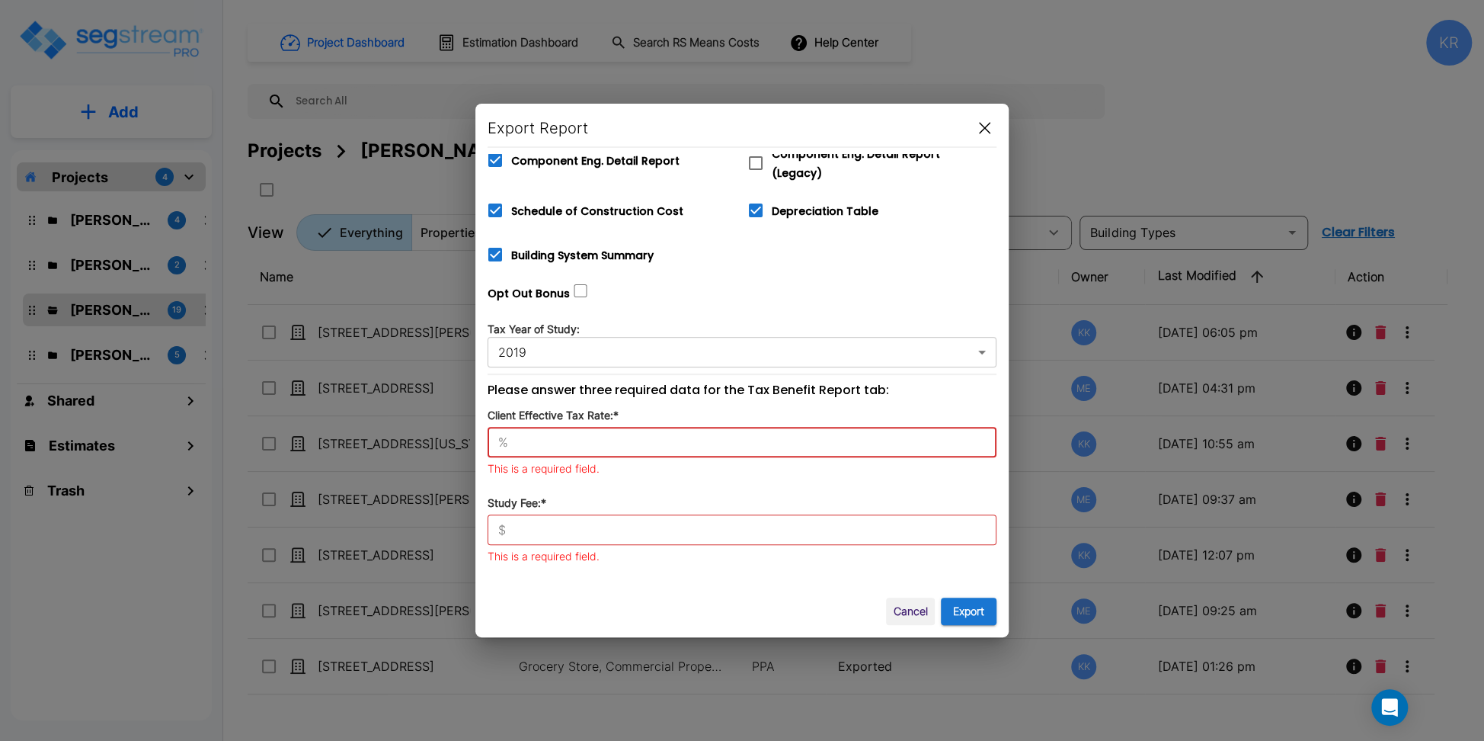
click at [558, 434] on input "text" at bounding box center [755, 441] width 482 height 15
click at [719, 252] on div "Building System Summary" at bounding box center [605, 248] width 261 height 44
click at [516, 434] on input "text" at bounding box center [755, 441] width 482 height 15
type input "42"
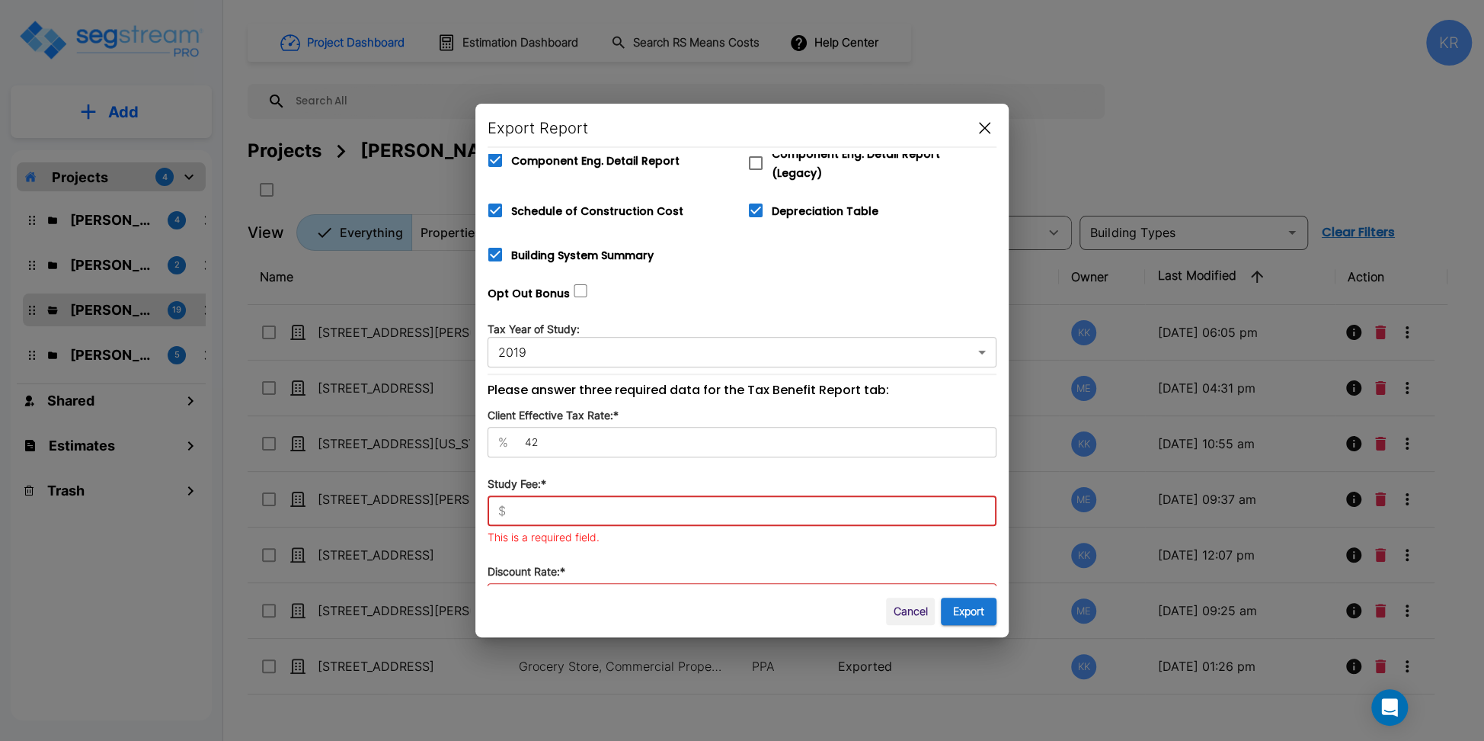
click at [540, 503] on input "text" at bounding box center [754, 510] width 485 height 15
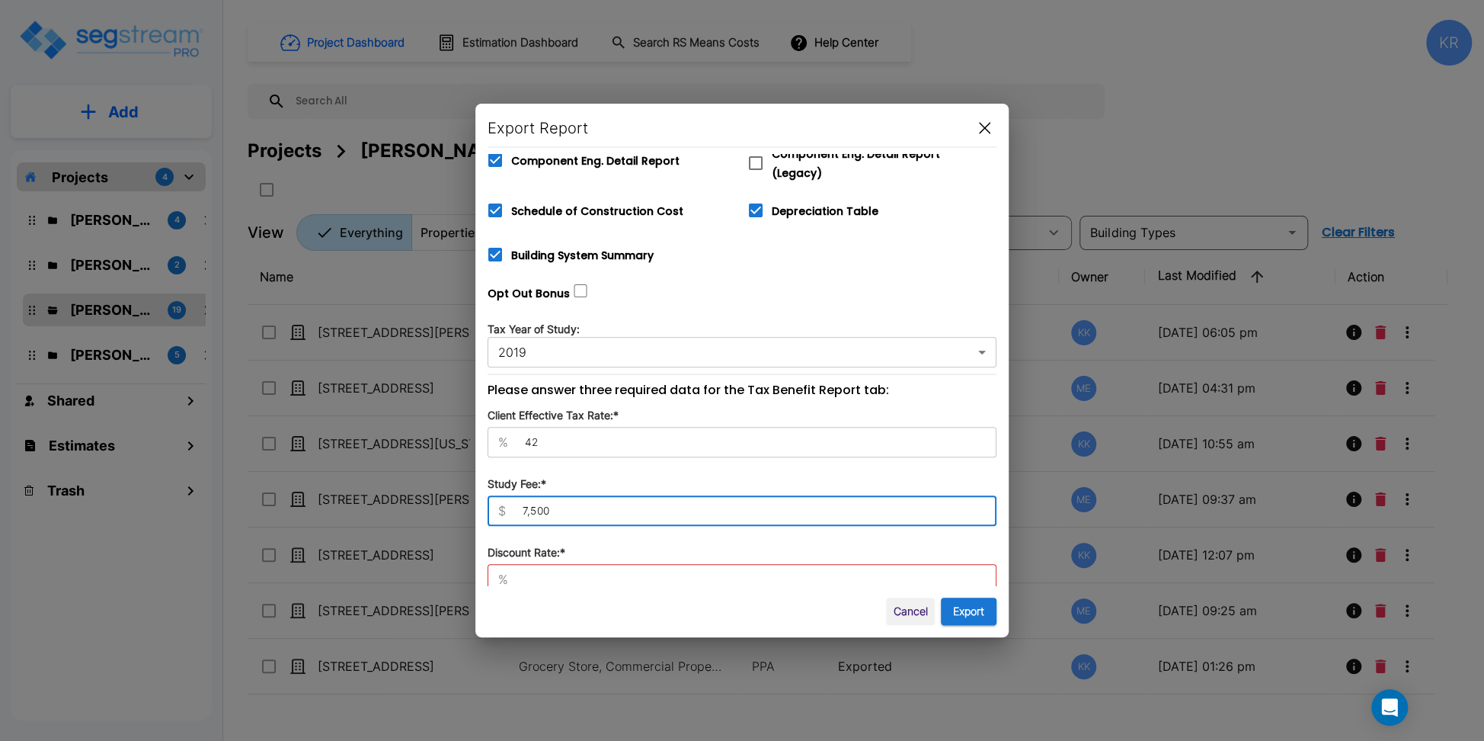
type input "7,500"
click at [528, 552] on div "Discount Rate:* % ​ This is a required field." at bounding box center [742, 578] width 509 height 69
click at [527, 571] on input "text" at bounding box center [755, 578] width 482 height 15
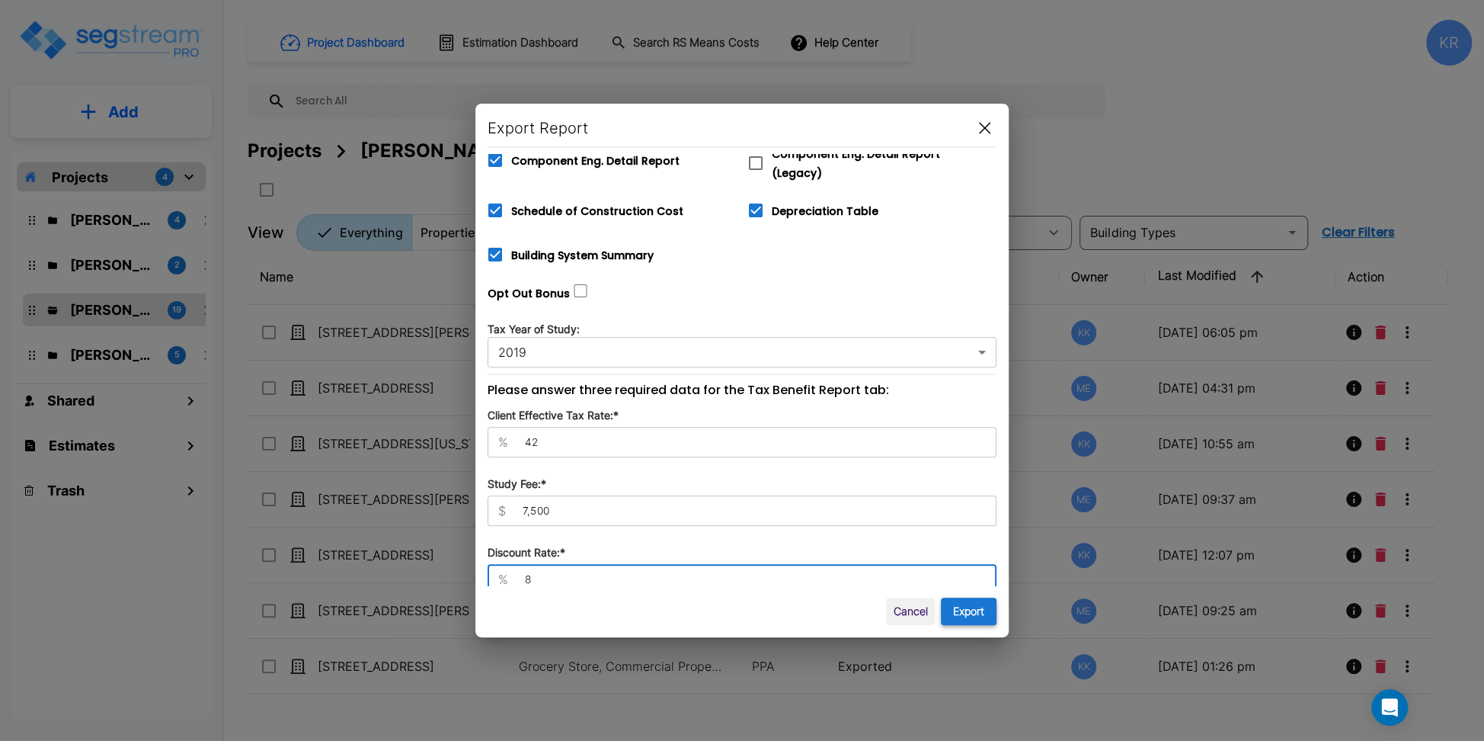
type input "8"
click at [979, 606] on button "Export" at bounding box center [969, 611] width 56 height 28
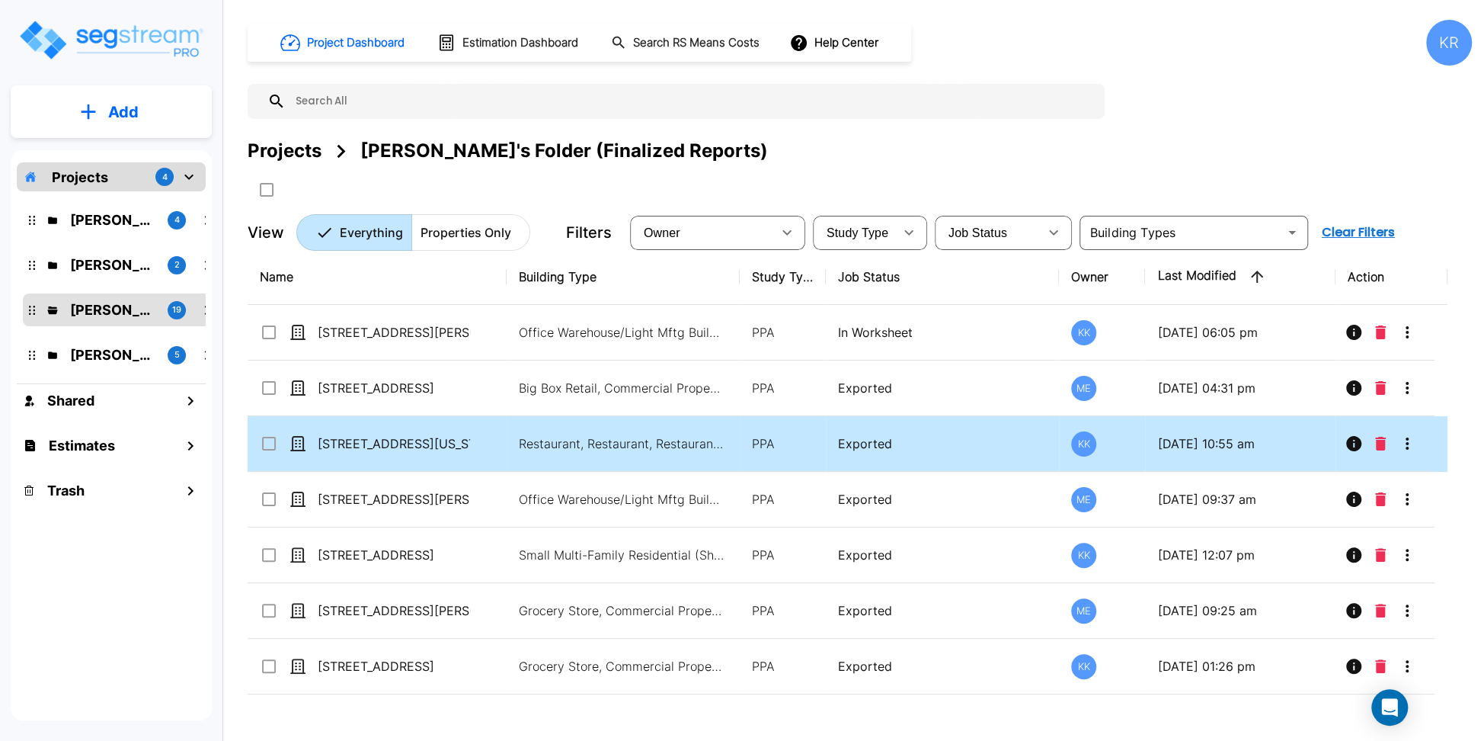
click at [1262, 439] on icon "More-Options" at bounding box center [1407, 443] width 18 height 18
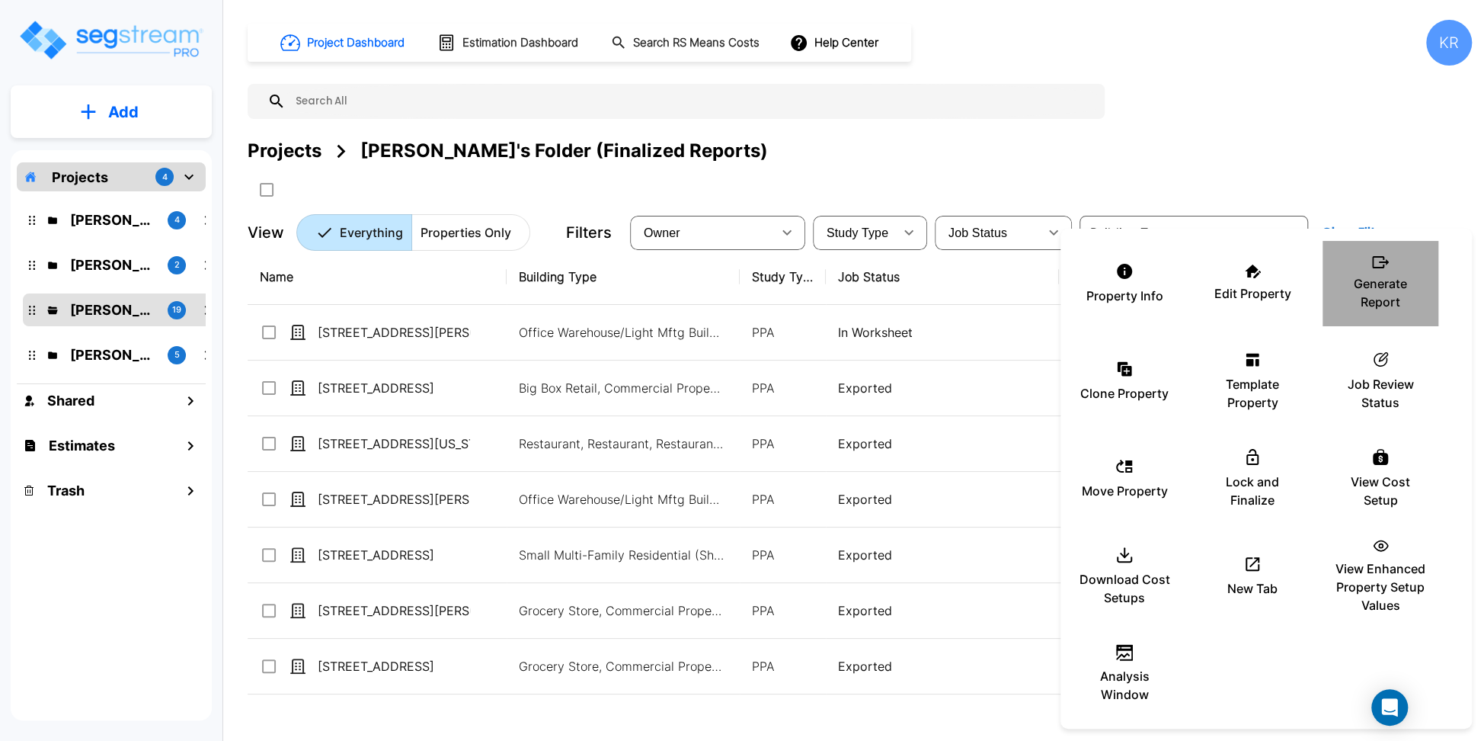
click at [1262, 269] on div "Generate Report" at bounding box center [1380, 283] width 91 height 76
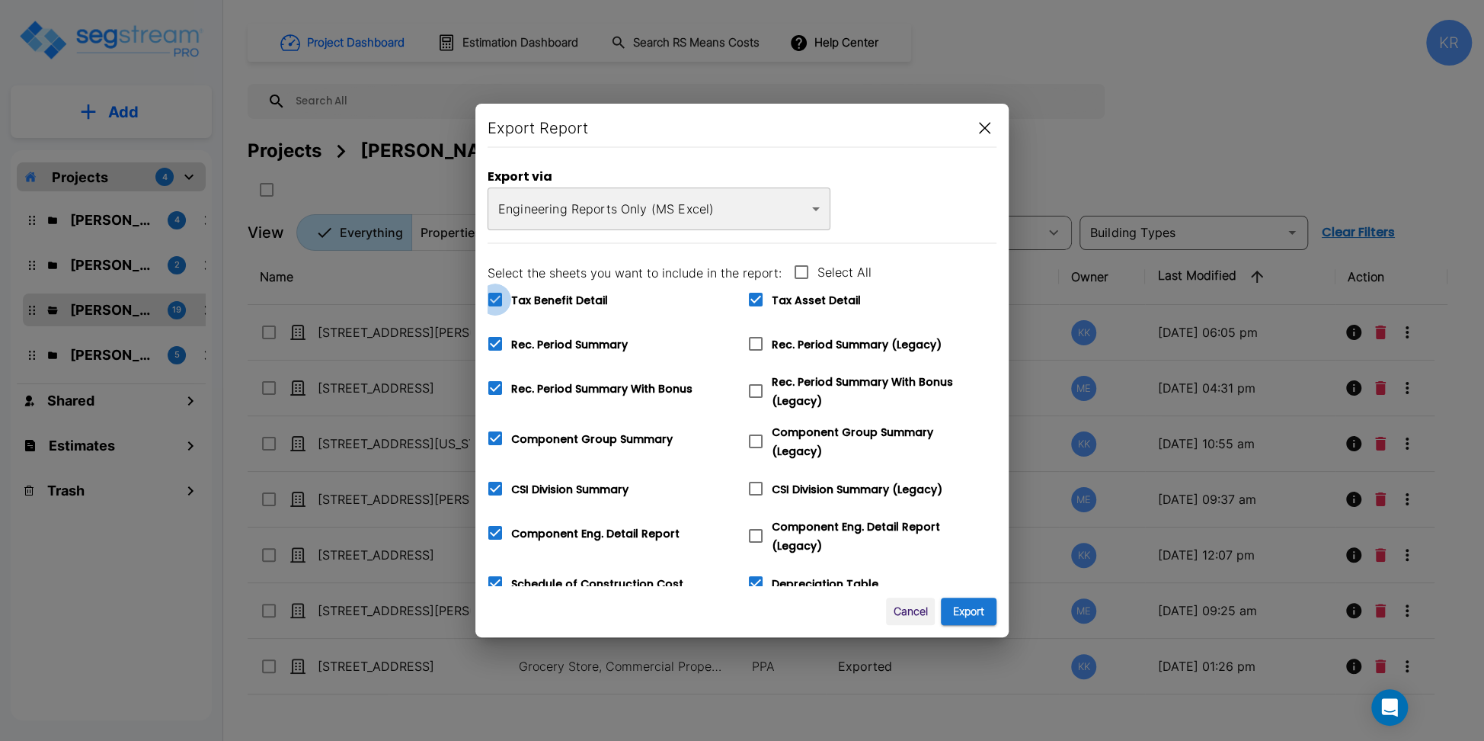
click at [495, 299] on icon at bounding box center [495, 299] width 18 height 18
click at [495, 296] on input "Tax Benefit Detail" at bounding box center [486, 289] width 15 height 13
checkbox input "false"
click at [763, 300] on icon at bounding box center [756, 299] width 18 height 18
click at [755, 296] on input "Tax Asset Detail" at bounding box center [747, 289] width 15 height 13
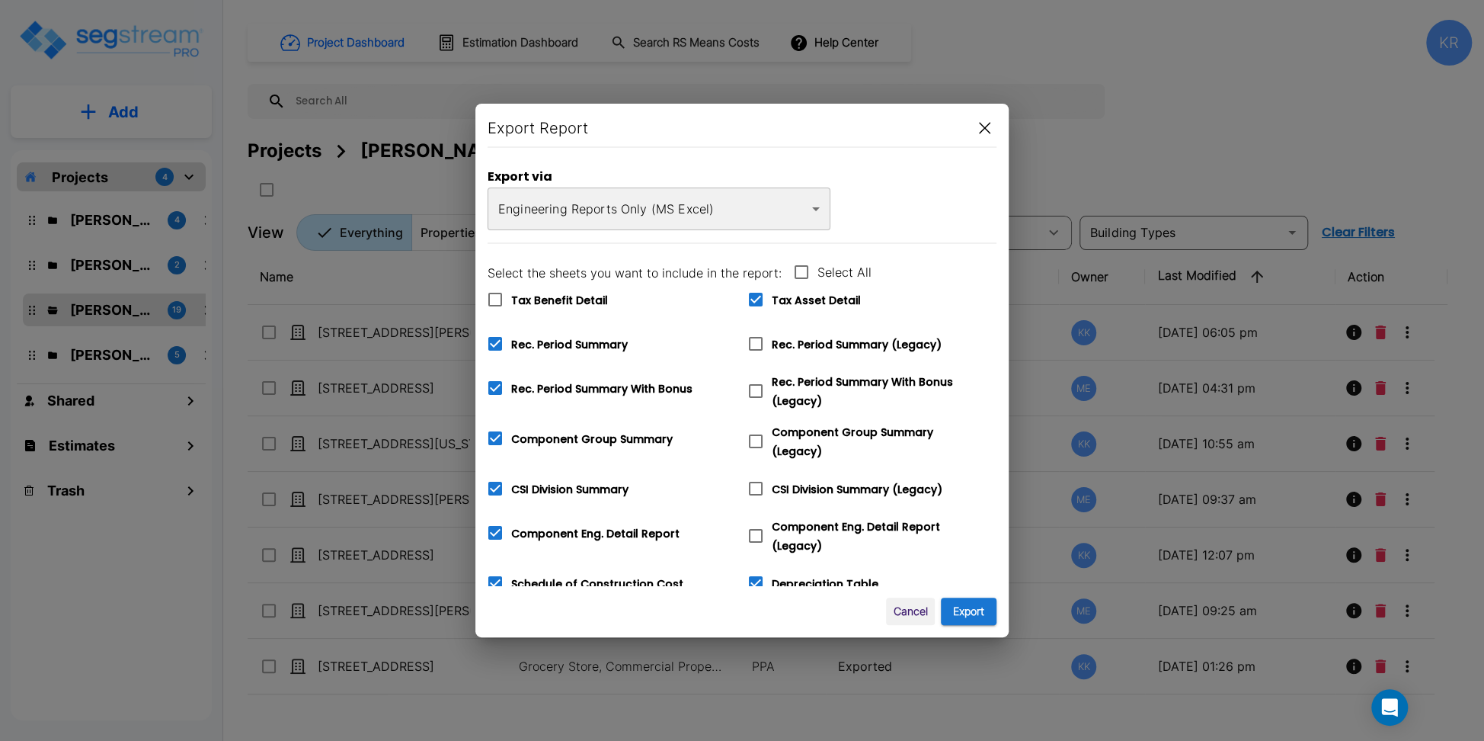
checkbox input "false"
click at [751, 342] on icon at bounding box center [756, 344] width 18 height 18
click at [751, 341] on input "Rec. Period Summary (Legacy)" at bounding box center [747, 334] width 15 height 13
checkbox input "true"
checkbox input "false"
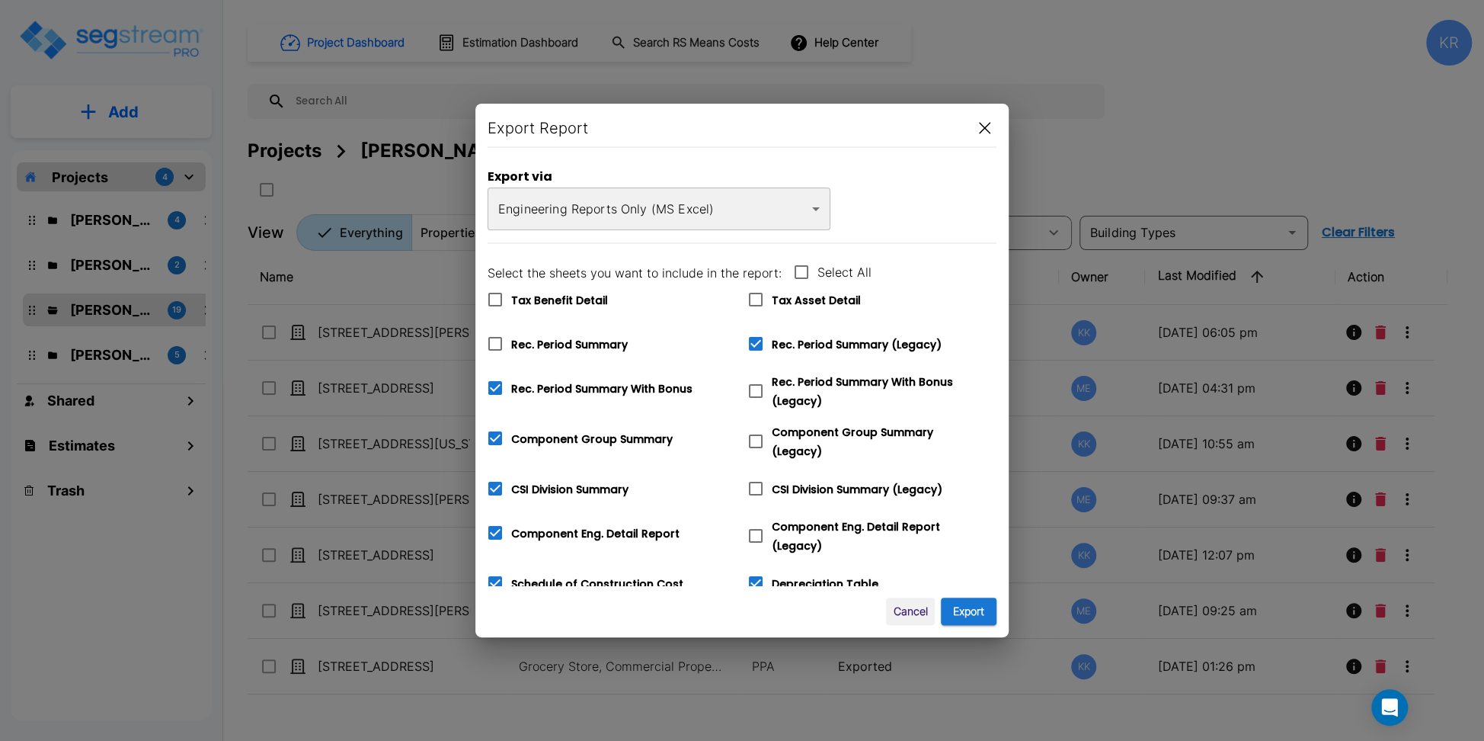
click at [760, 390] on icon at bounding box center [756, 391] width 18 height 18
click at [755, 388] on input "Rec. Period Summary With Bonus (Legacy)" at bounding box center [747, 381] width 15 height 13
checkbox input "true"
checkbox input "false"
checkbox input "true"
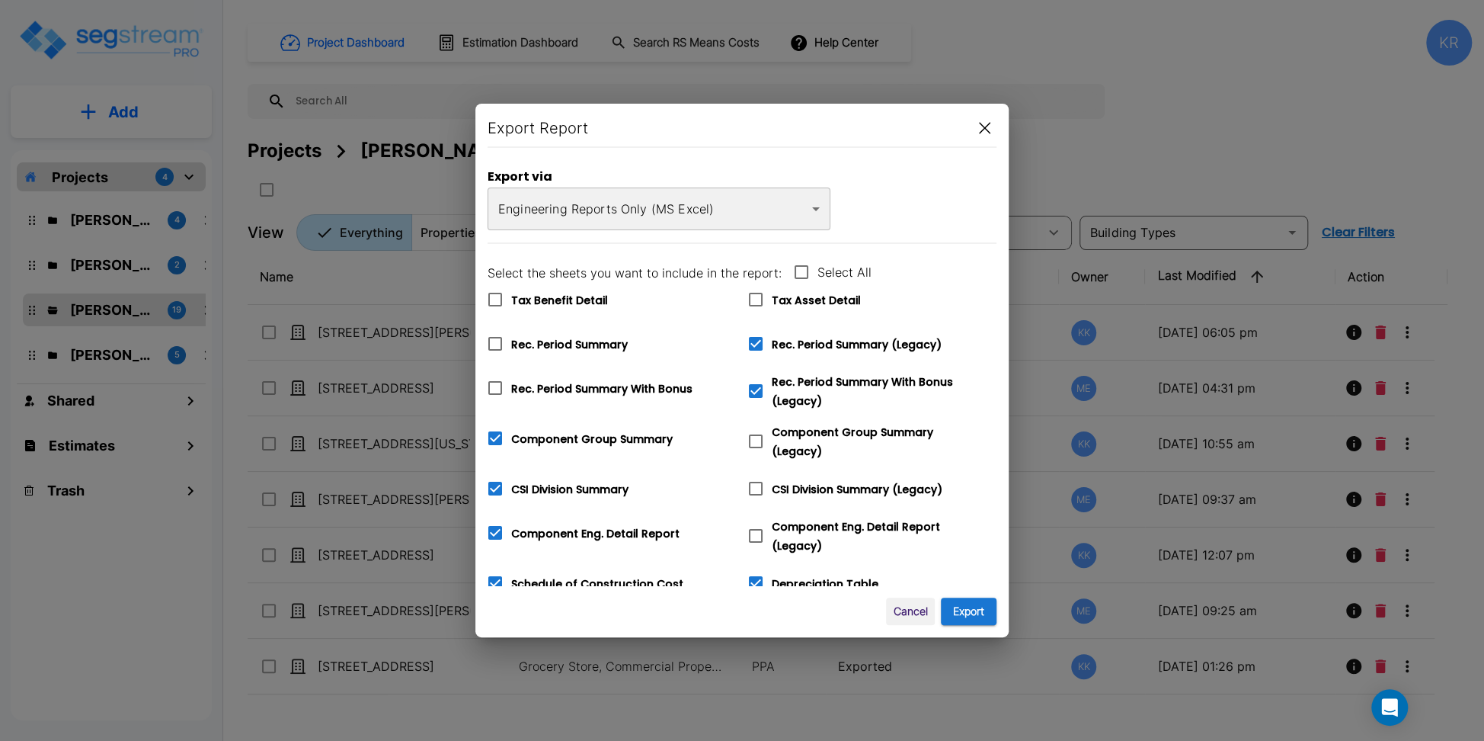
checkbox input "true"
checkbox input "false"
checkbox input "true"
checkbox input "false"
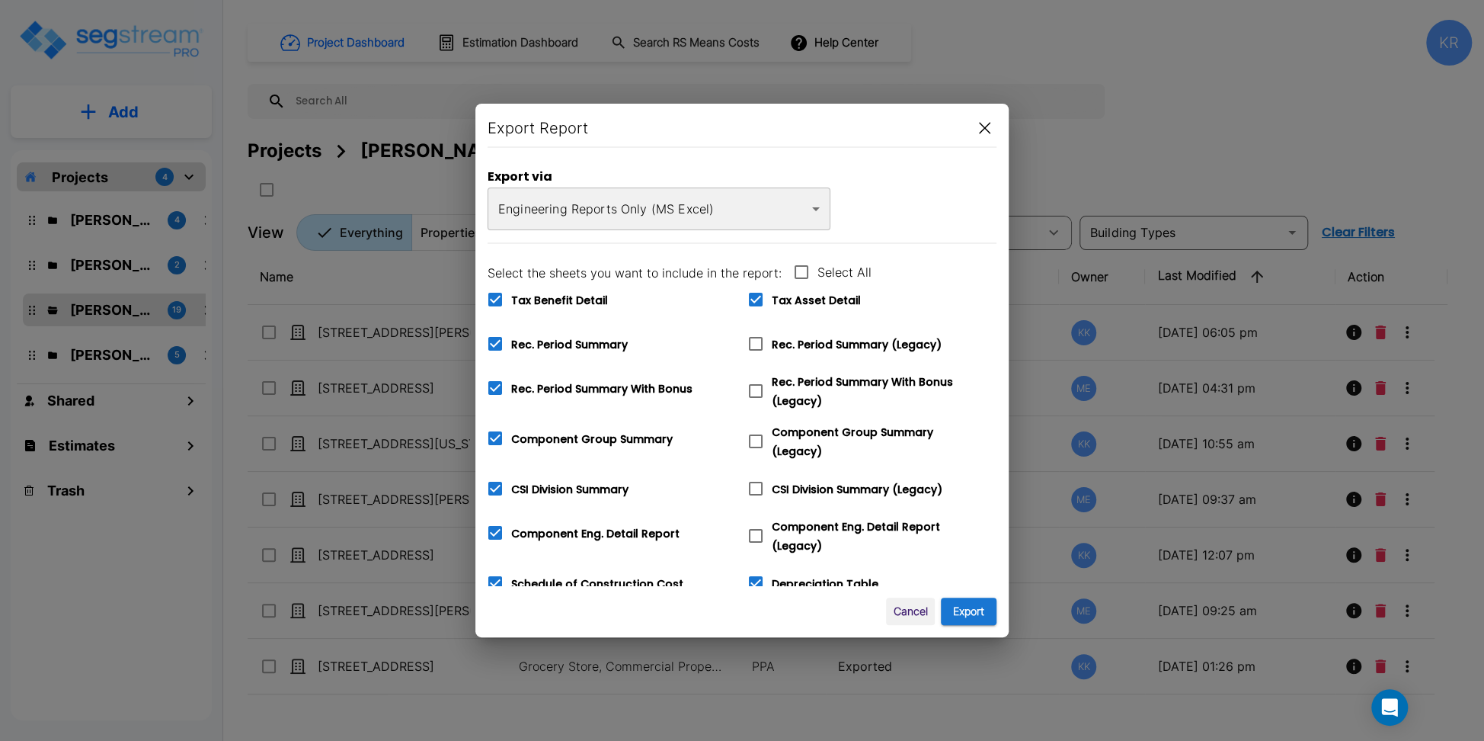
click at [754, 435] on span at bounding box center [756, 441] width 32 height 32
click at [754, 435] on input "Component Group Summary (Legacy)" at bounding box center [747, 431] width 15 height 13
checkbox input "true"
checkbox input "false"
drag, startPoint x: 751, startPoint y: 485, endPoint x: 762, endPoint y: 527, distance: 43.2
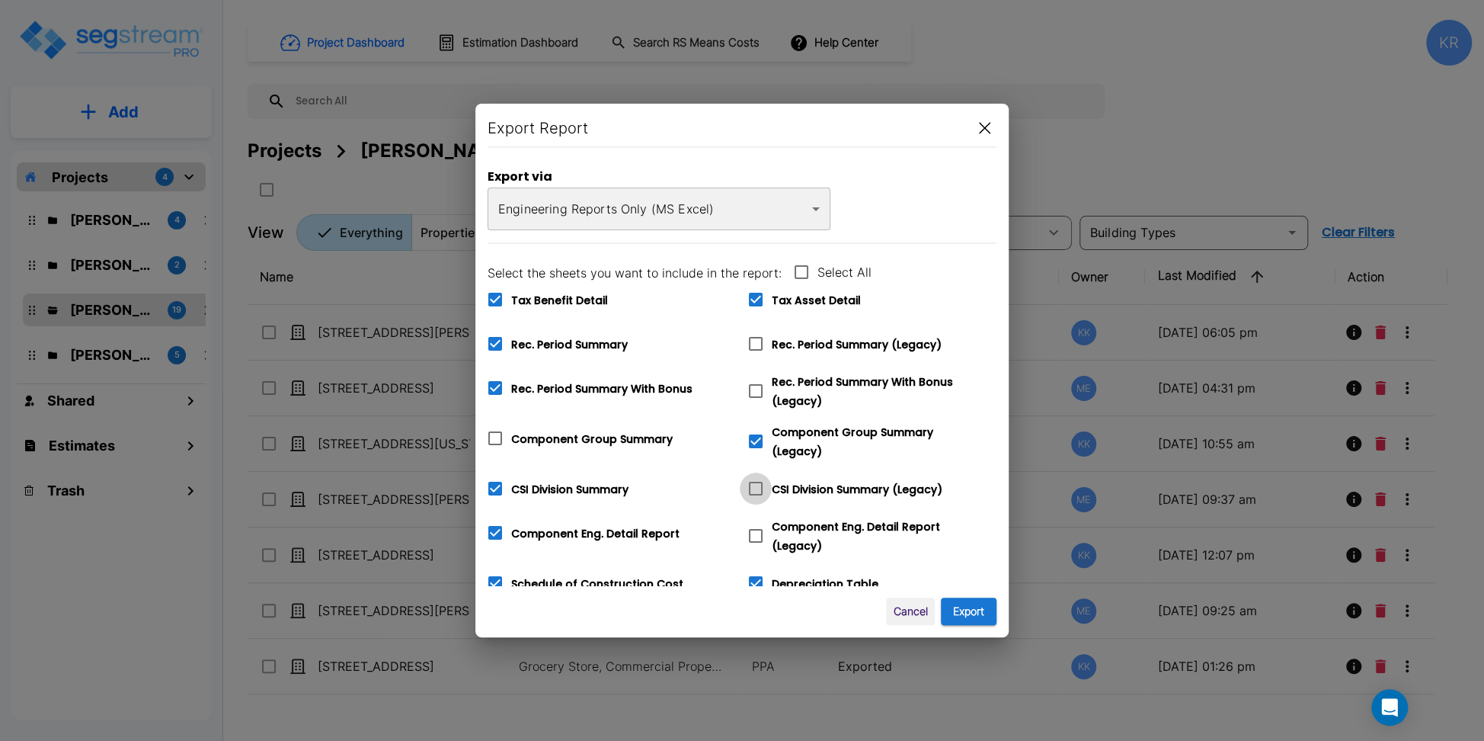
click at [753, 485] on icon at bounding box center [756, 488] width 18 height 18
click at [753, 485] on input "CSI Division Summary (Legacy)" at bounding box center [747, 478] width 15 height 13
checkbox input "true"
checkbox input "false"
click at [757, 529] on icon at bounding box center [756, 536] width 18 height 18
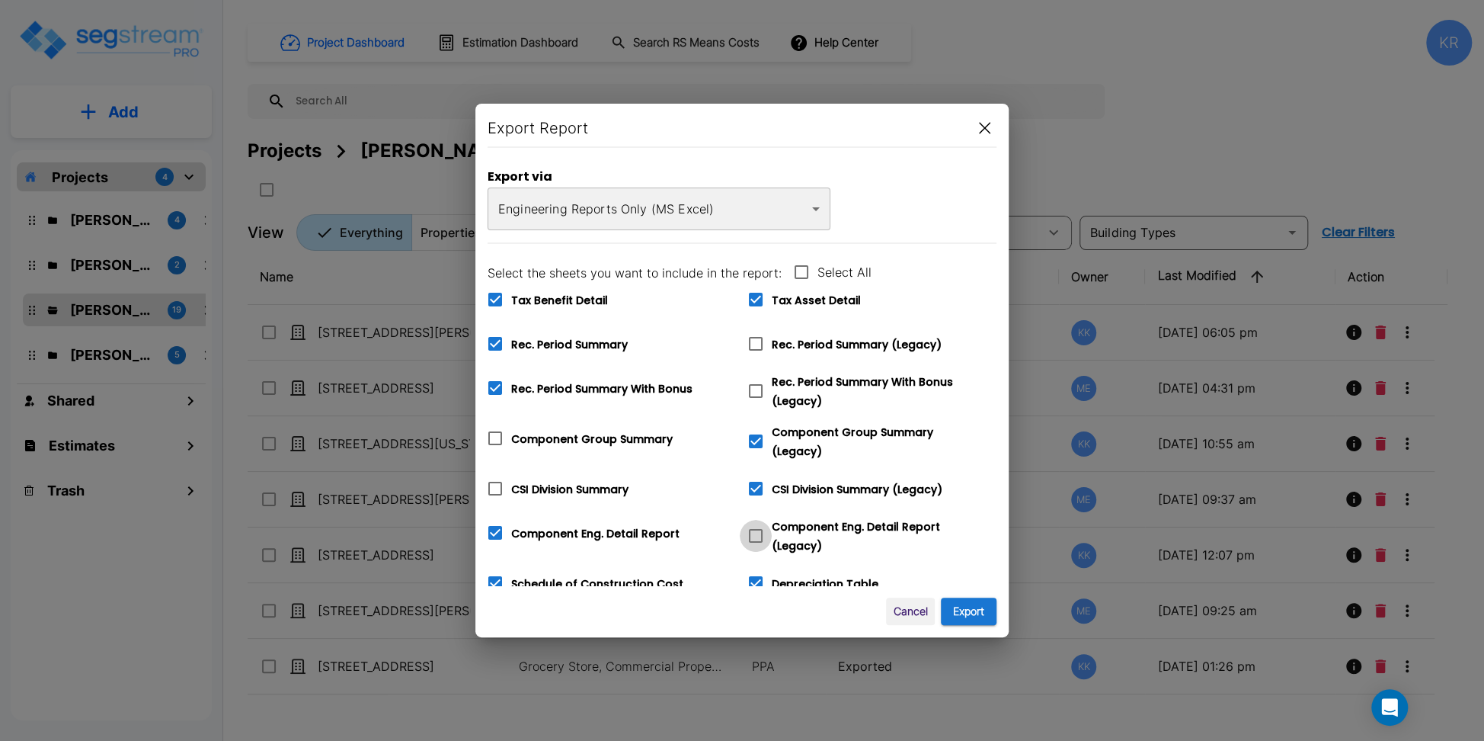
click at [755, 529] on input "Component Eng. Detail Report (Legacy)" at bounding box center [747, 526] width 15 height 13
checkbox input "true"
checkbox input "false"
click at [759, 386] on icon at bounding box center [756, 391] width 18 height 18
click at [755, 386] on input "Rec. Period Summary With Bonus (Legacy)" at bounding box center [747, 381] width 15 height 13
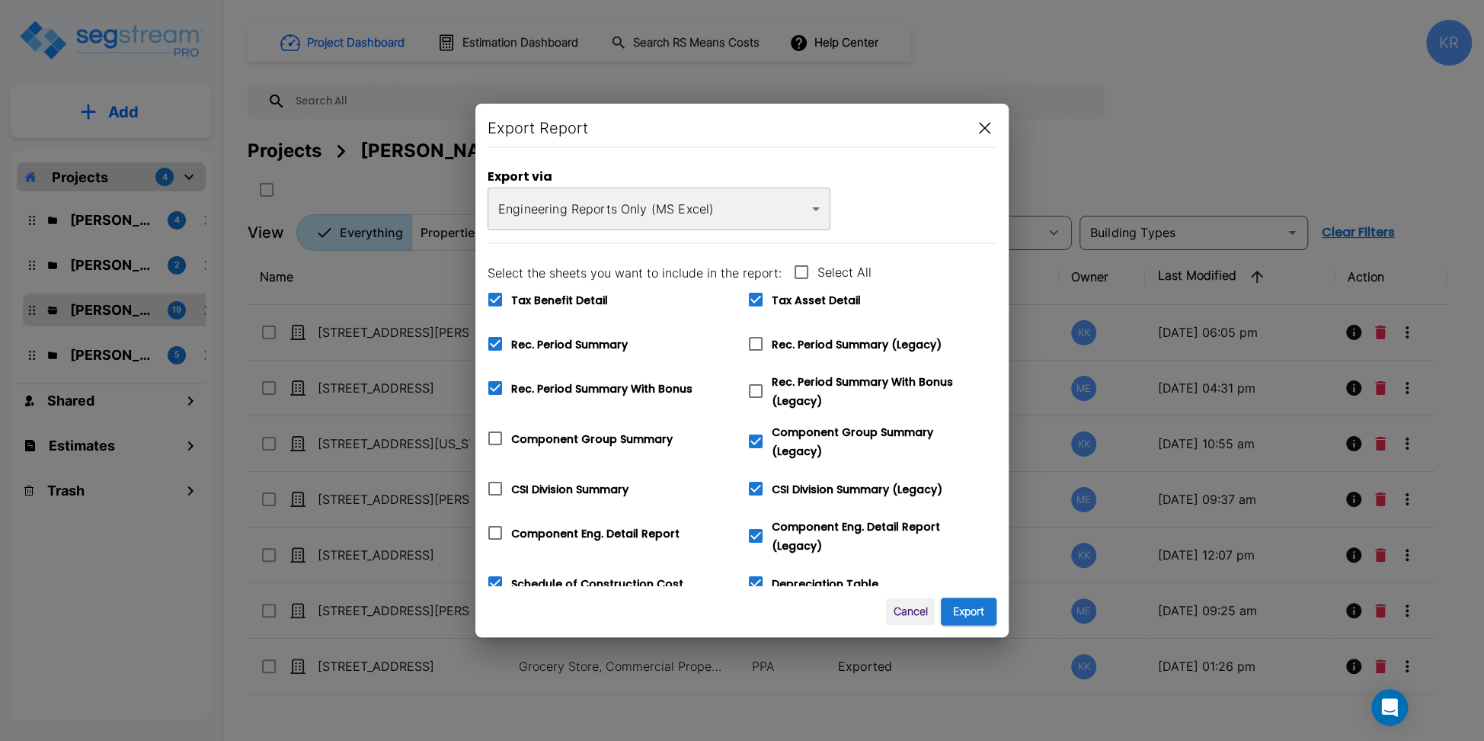
checkbox input "true"
checkbox input "false"
click at [754, 354] on span at bounding box center [756, 344] width 32 height 32
click at [754, 341] on input "Rec. Period Summary (Legacy)" at bounding box center [747, 334] width 15 height 13
checkbox input "true"
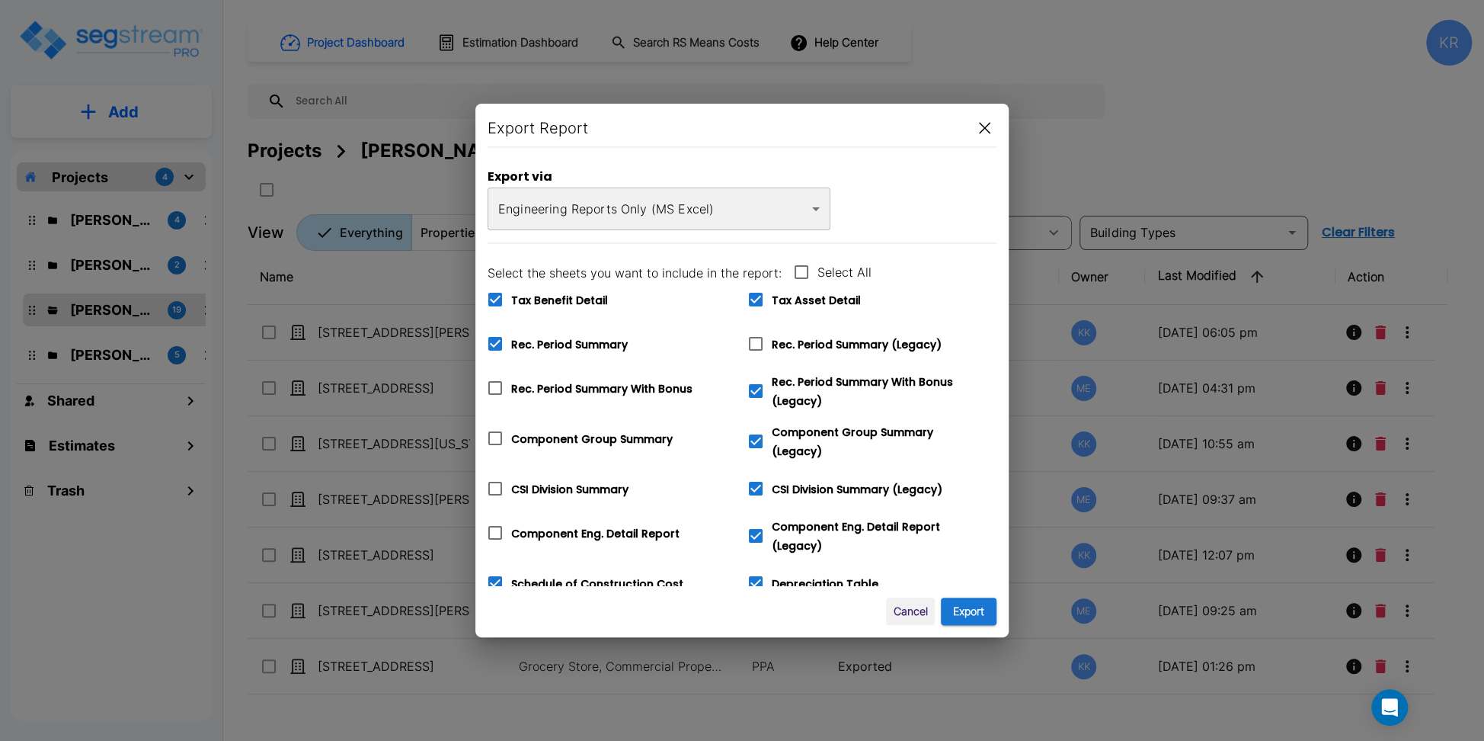
checkbox input "true"
checkbox input "false"
click at [757, 292] on icon at bounding box center [756, 299] width 18 height 18
click at [755, 292] on input "Tax Asset Detail" at bounding box center [747, 289] width 15 height 13
checkbox input "false"
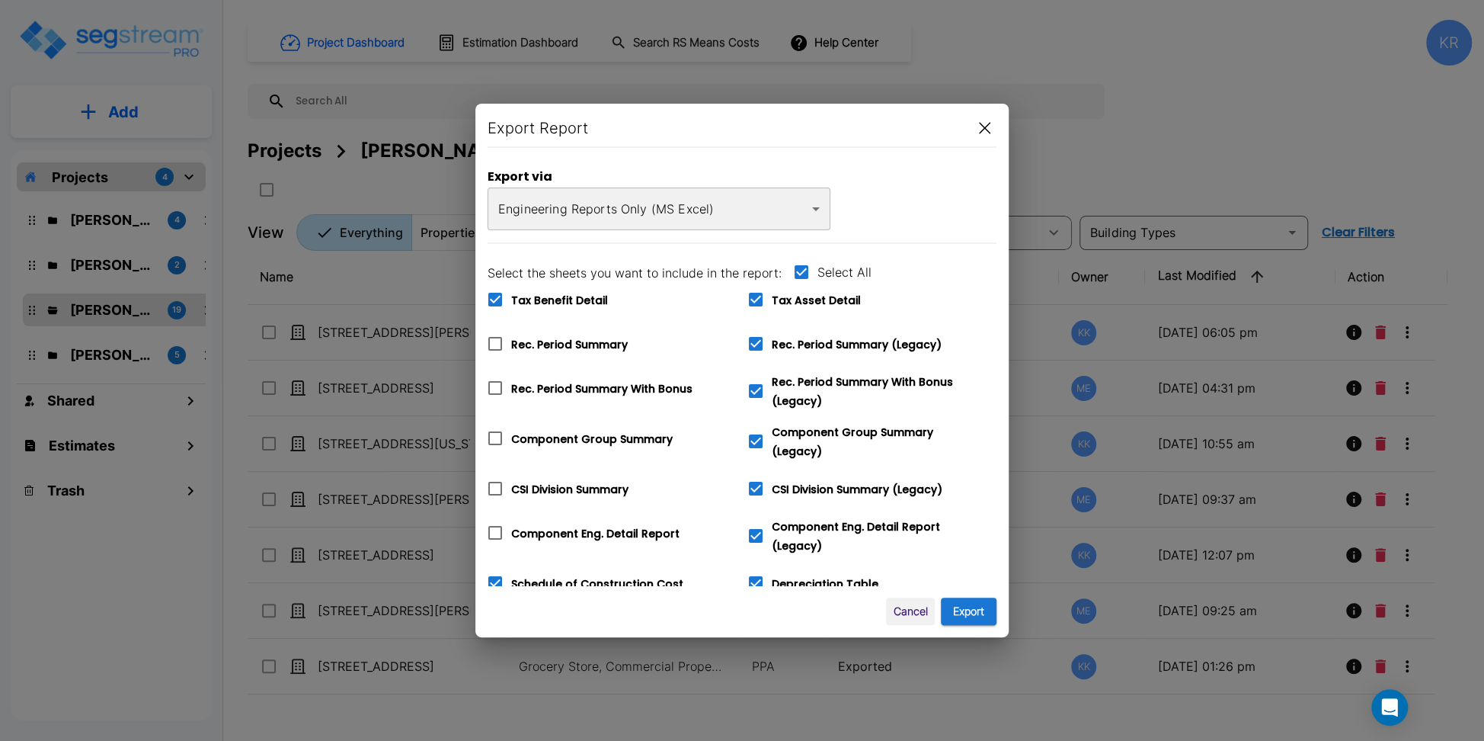
checkbox input "false"
click at [501, 296] on icon at bounding box center [495, 300] width 14 height 14
click at [495, 296] on input "Tax Benefit Detail" at bounding box center [486, 289] width 15 height 13
checkbox input "false"
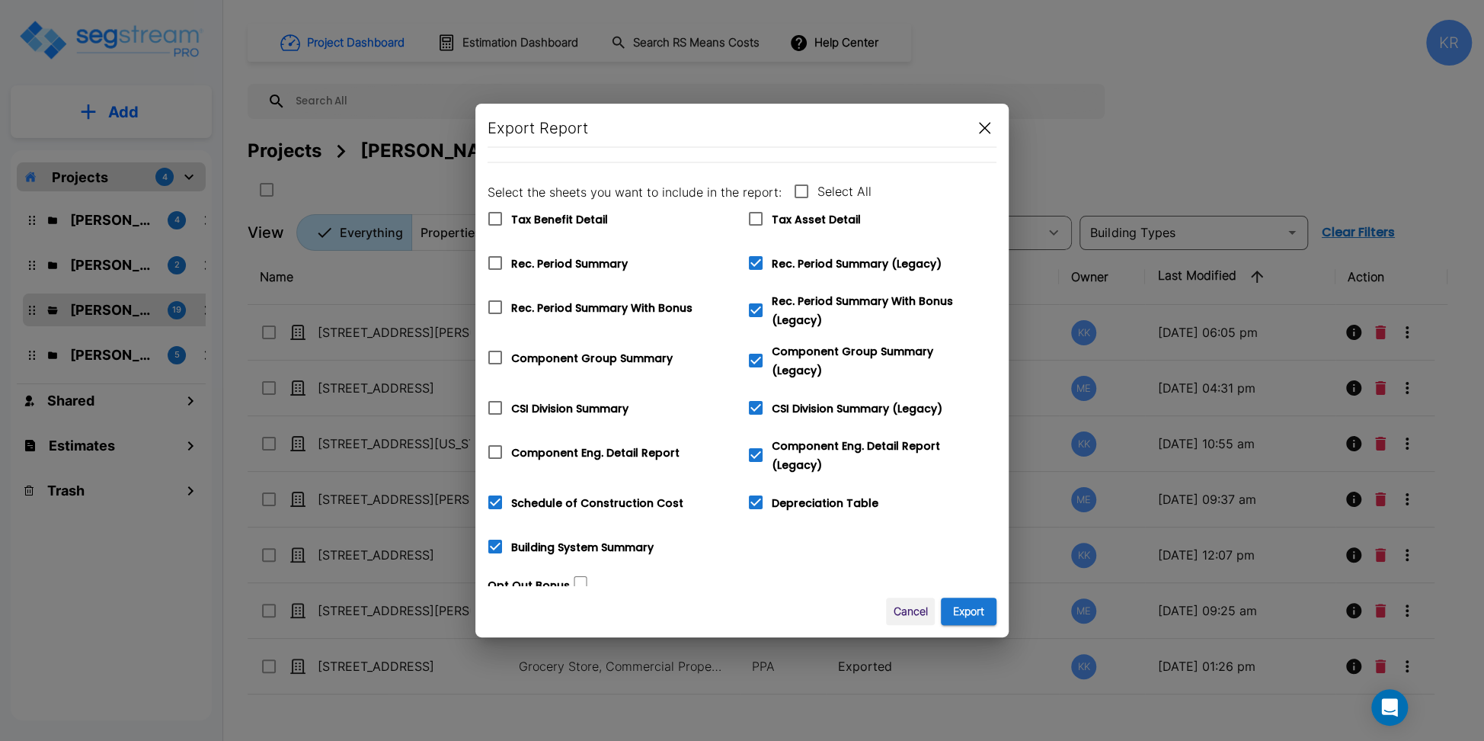
scroll to position [82, 0]
click at [491, 488] on input "Schedule of Construction Cost" at bounding box center [486, 491] width 15 height 13
checkbox input "false"
click at [981, 616] on button "Export" at bounding box center [969, 611] width 56 height 28
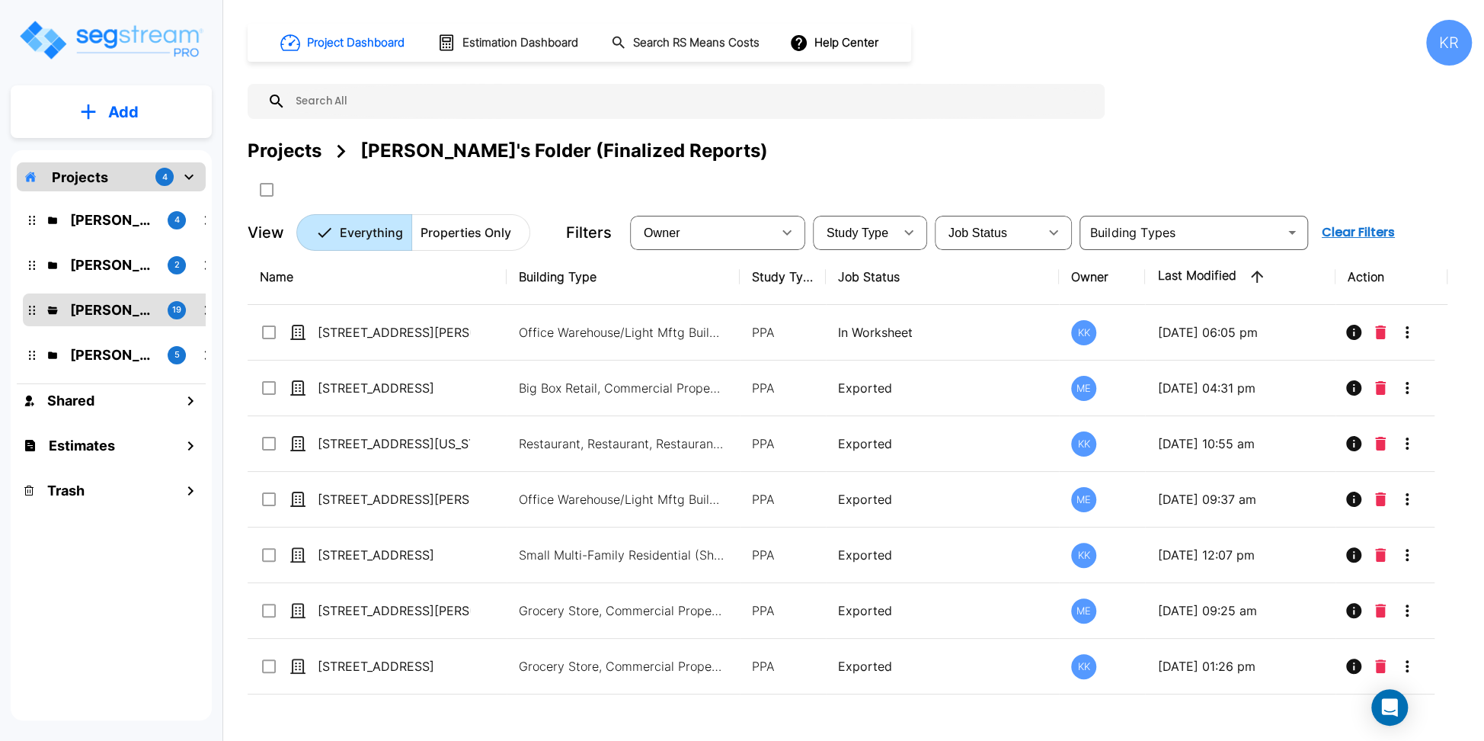
click at [817, 98] on input "text" at bounding box center [692, 101] width 812 height 35
click at [1262, 43] on div "KR" at bounding box center [1449, 43] width 46 height 46
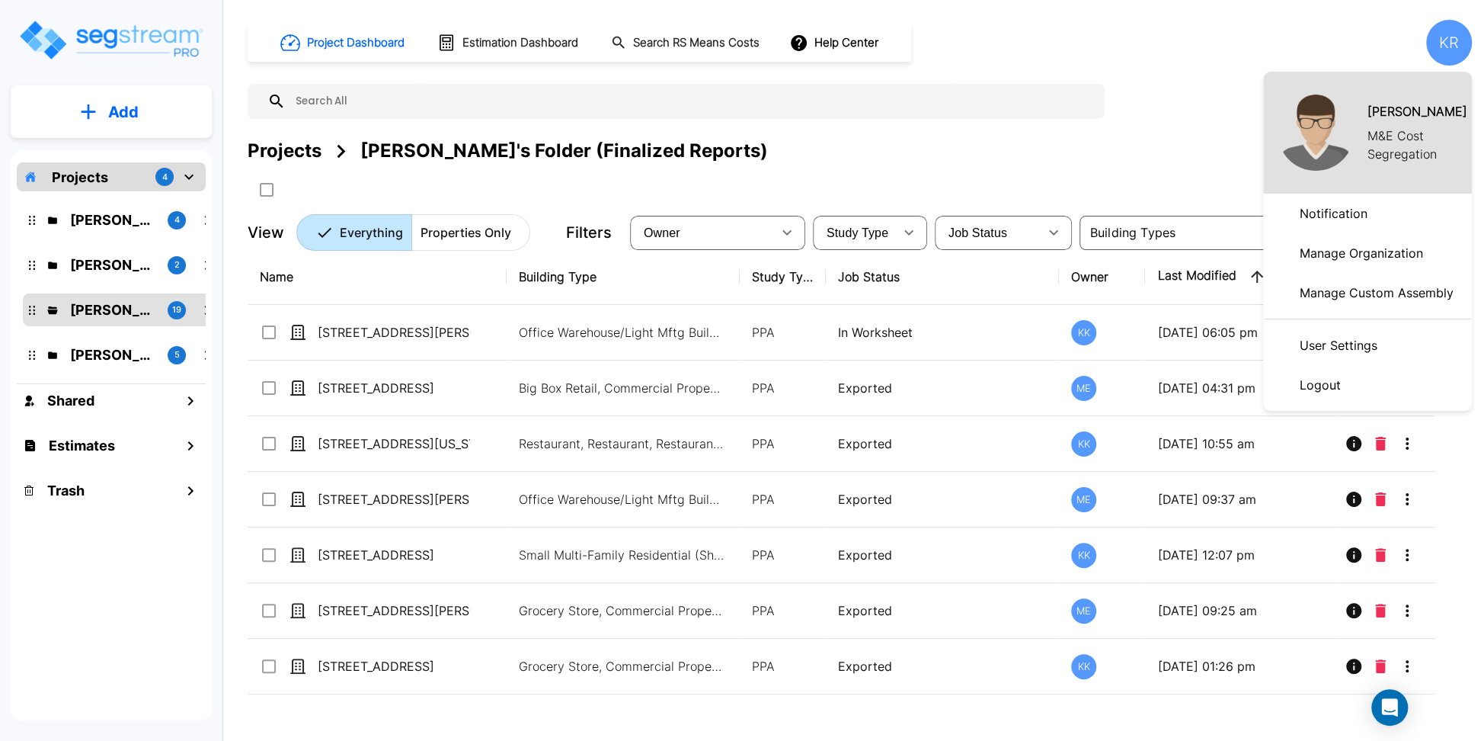
click at [1262, 380] on p "Logout" at bounding box center [1320, 385] width 53 height 30
